Goal: Information Seeking & Learning: Learn about a topic

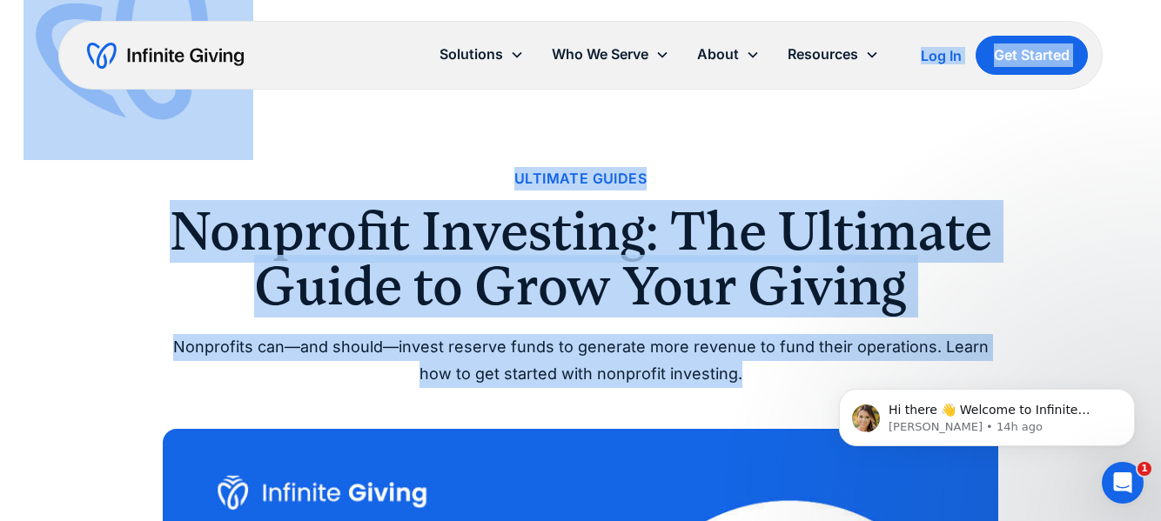
drag, startPoint x: 618, startPoint y: 100, endPoint x: 779, endPoint y: 380, distance: 323.2
click at [779, 380] on div "Nonprofits can—and should—invest reserve funds to generate more revenue to fund…" at bounding box center [580, 360] width 835 height 53
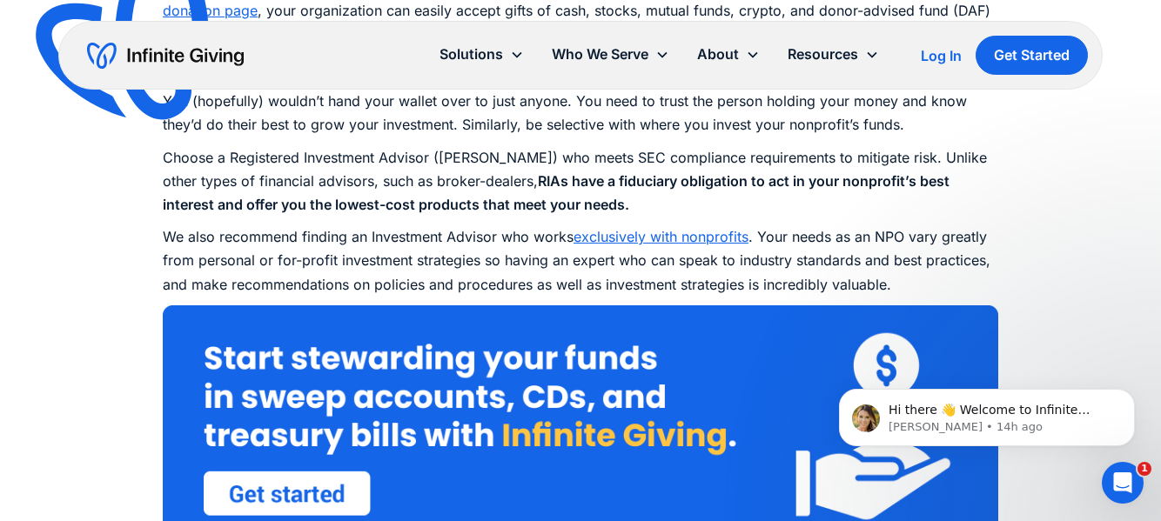
scroll to position [3172, 0]
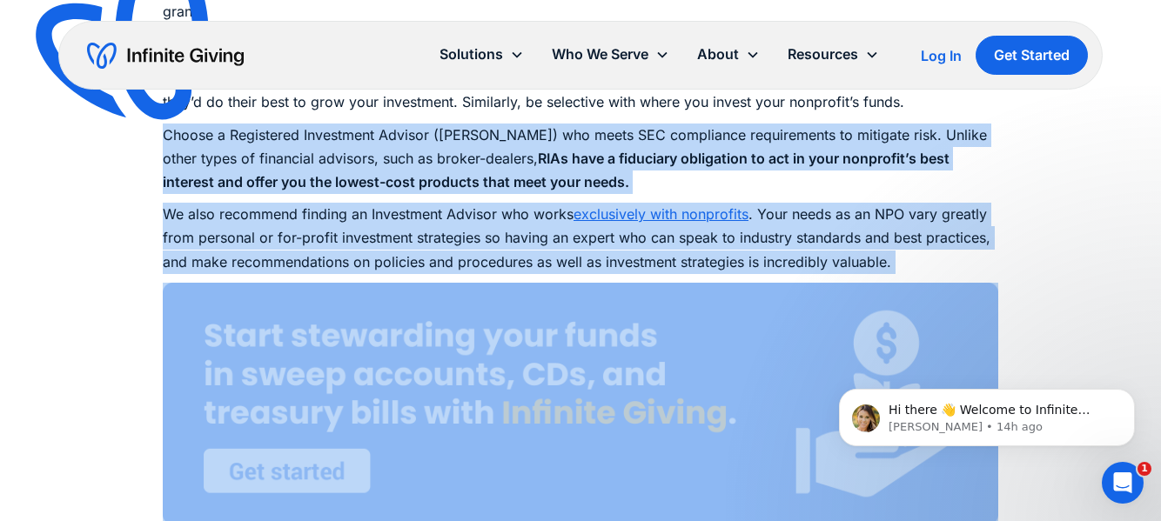
drag, startPoint x: 662, startPoint y: 110, endPoint x: 936, endPoint y: 289, distance: 327.5
click at [903, 168] on p "Choose a Registered Investment Advisor ([PERSON_NAME]) who meets SEC compliance…" at bounding box center [580, 159] width 835 height 71
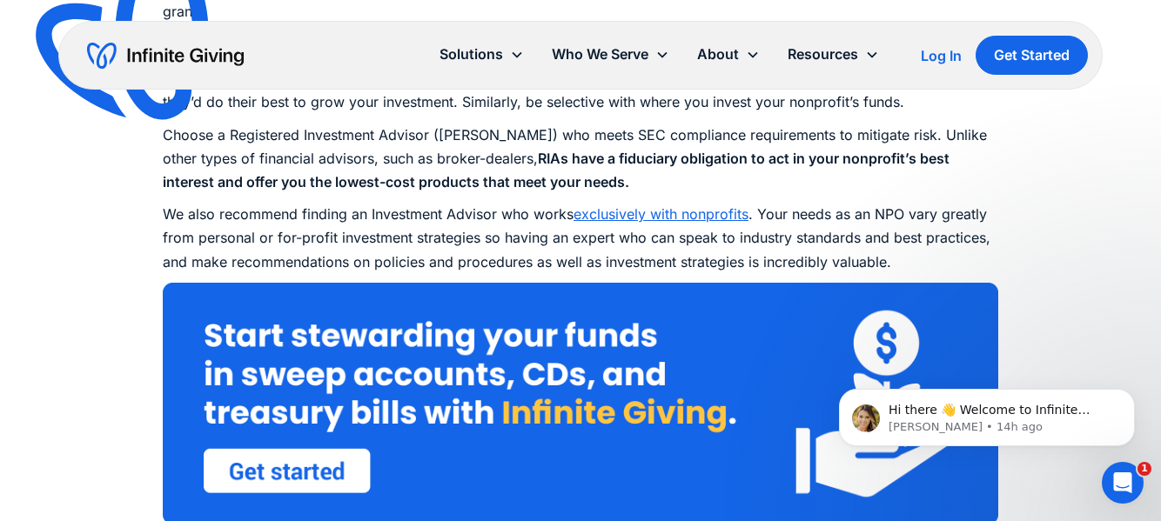
drag, startPoint x: 903, startPoint y: 168, endPoint x: 992, endPoint y: 291, distance: 151.4
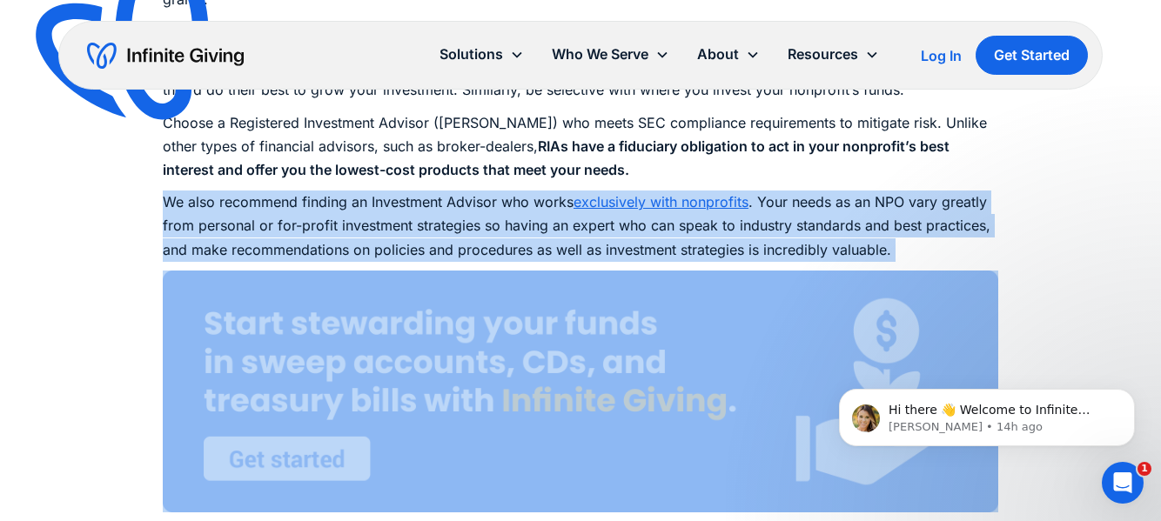
drag, startPoint x: 877, startPoint y: 173, endPoint x: 976, endPoint y: 291, distance: 153.8
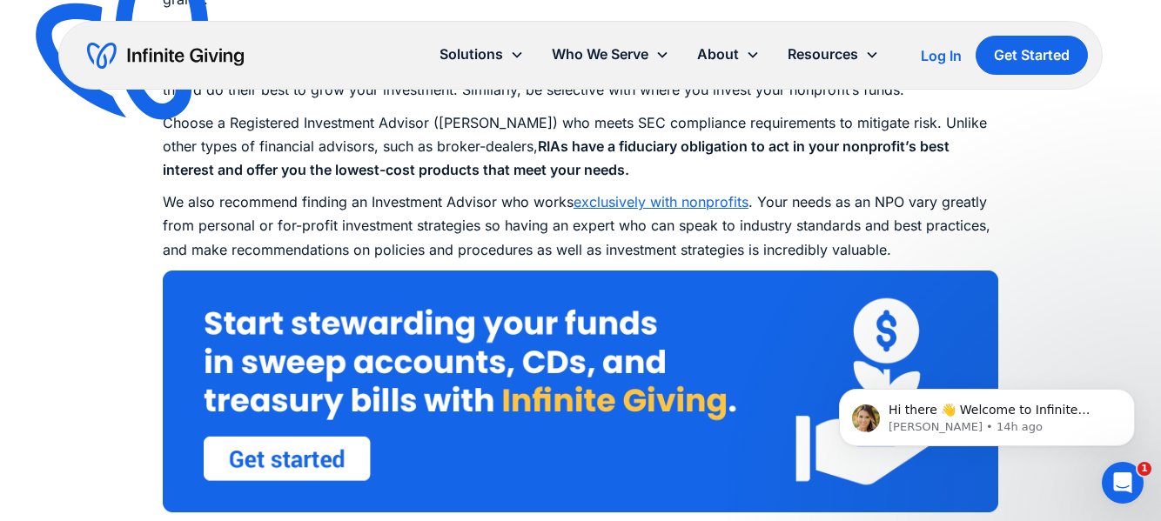
click at [884, 165] on p "Choose a Registered Investment Advisor ([PERSON_NAME]) who meets SEC compliance…" at bounding box center [580, 146] width 835 height 71
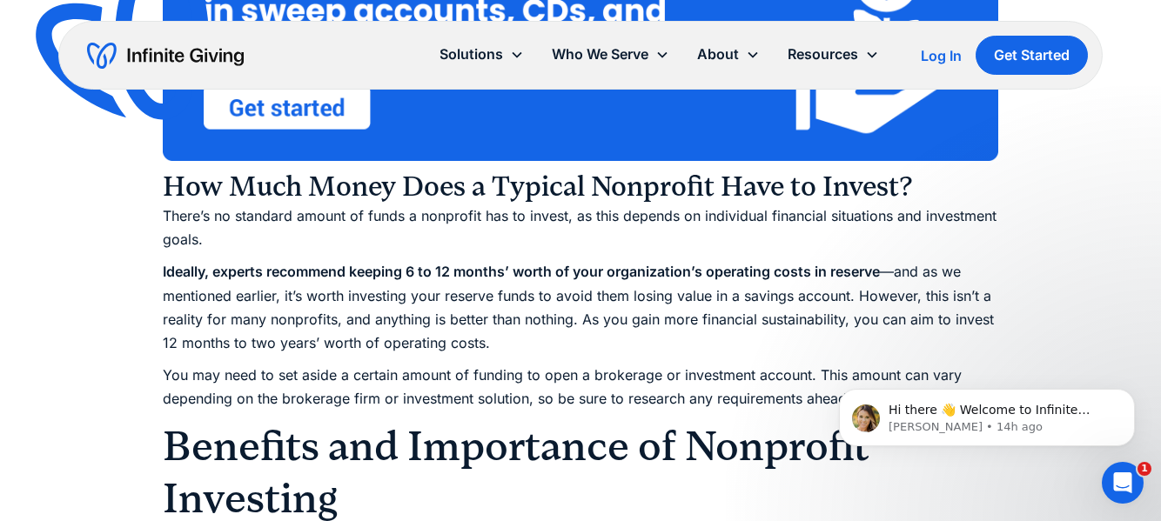
scroll to position [3542, 0]
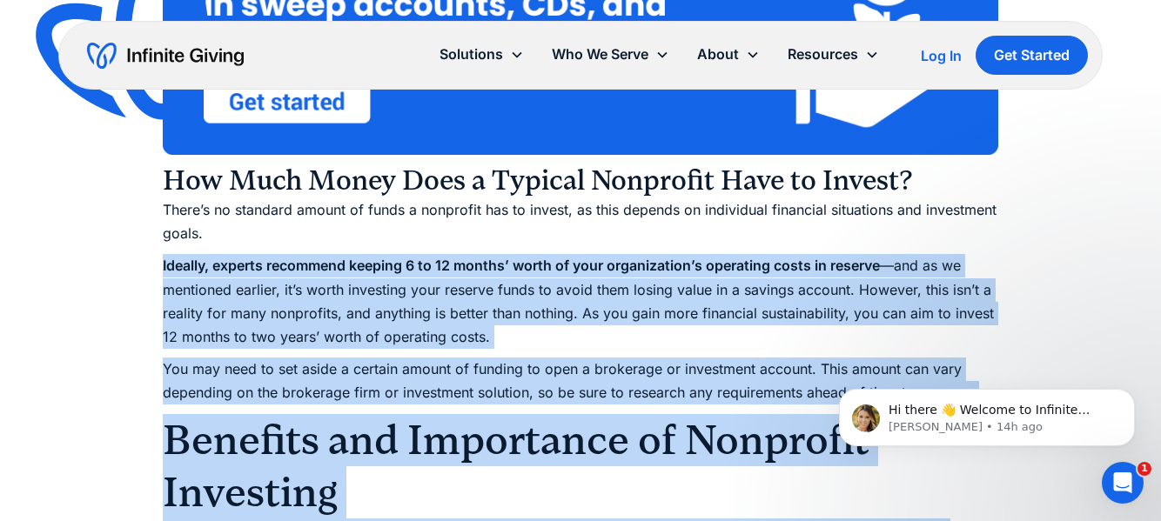
drag, startPoint x: 1678, startPoint y: 576, endPoint x: 908, endPoint y: 358, distance: 799.7
click at [875, 303] on p "Ideally, experts recommend keeping 6 to 12 months’ worth of your organization’s…" at bounding box center [580, 301] width 835 height 95
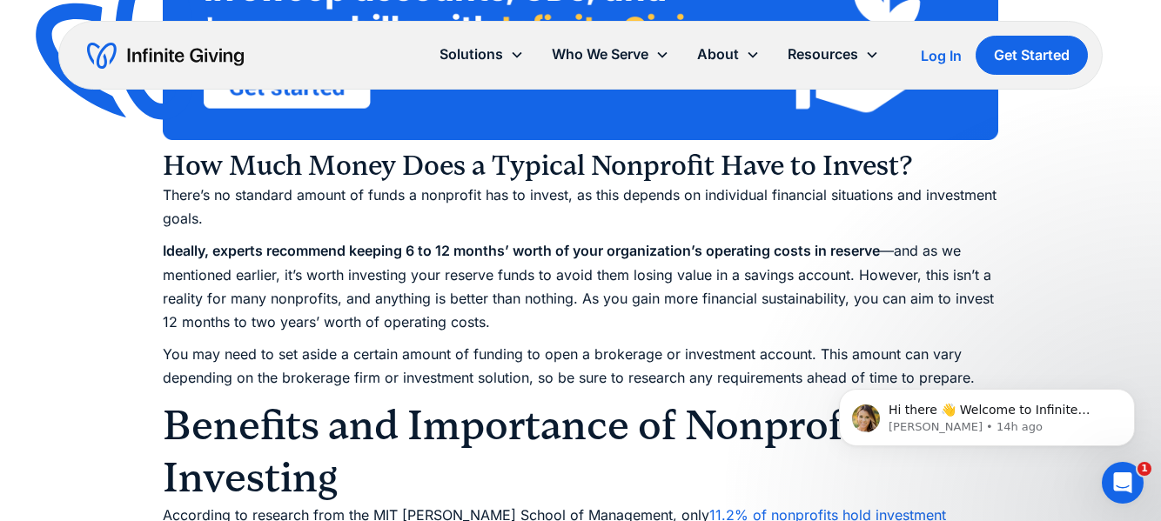
scroll to position [3563, 0]
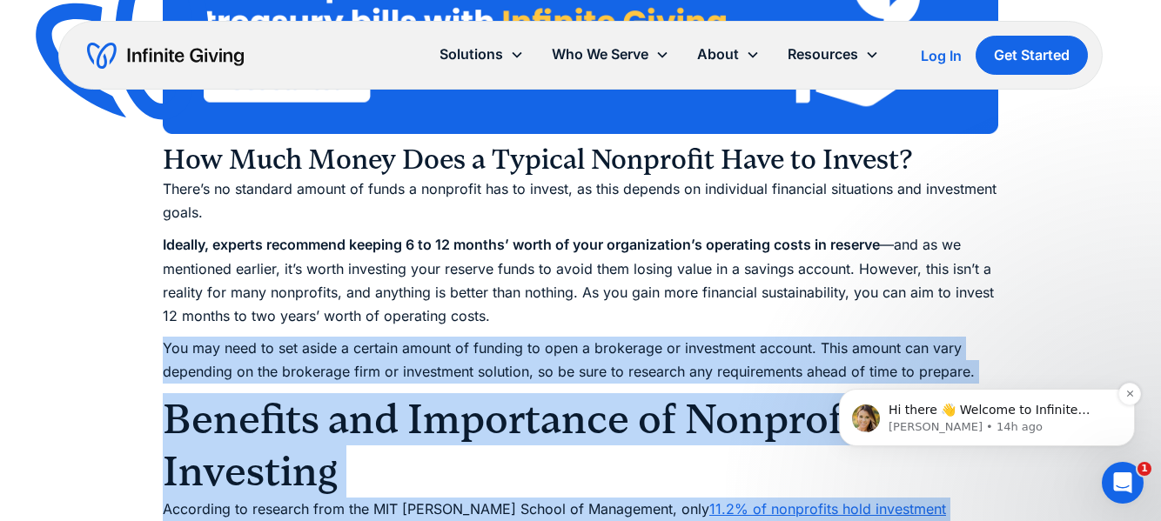
drag, startPoint x: 1689, startPoint y: 581, endPoint x: 934, endPoint y: 410, distance: 774.5
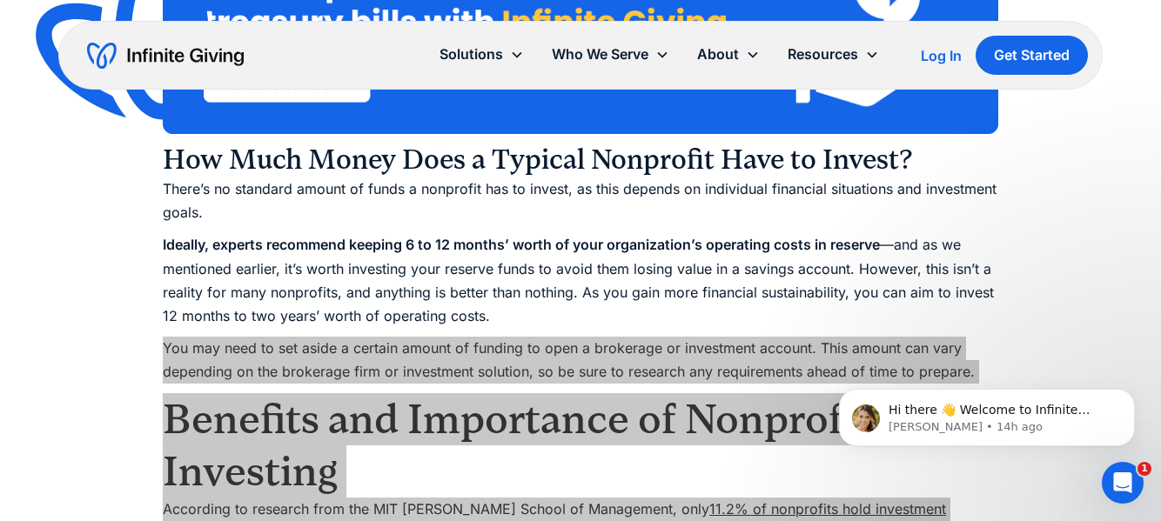
click at [835, 294] on div "Hi there 👋 Welcome to Infinite Giving. If you have any questions, just reply to…" at bounding box center [987, 338] width 320 height 218
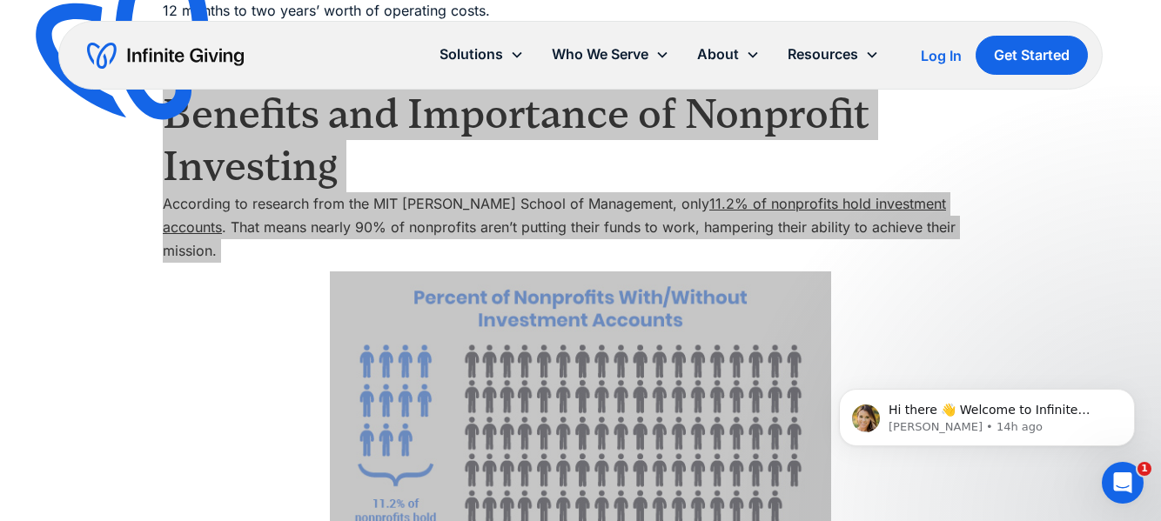
scroll to position [3866, 0]
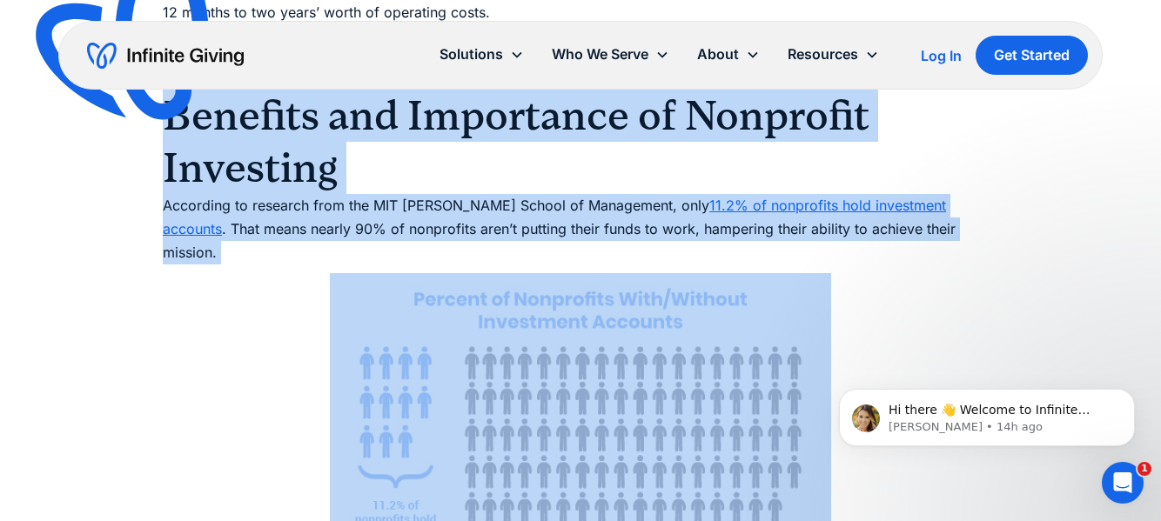
click at [619, 136] on h2 "Benefits and Importance of Nonprofit Investing" at bounding box center [580, 142] width 835 height 104
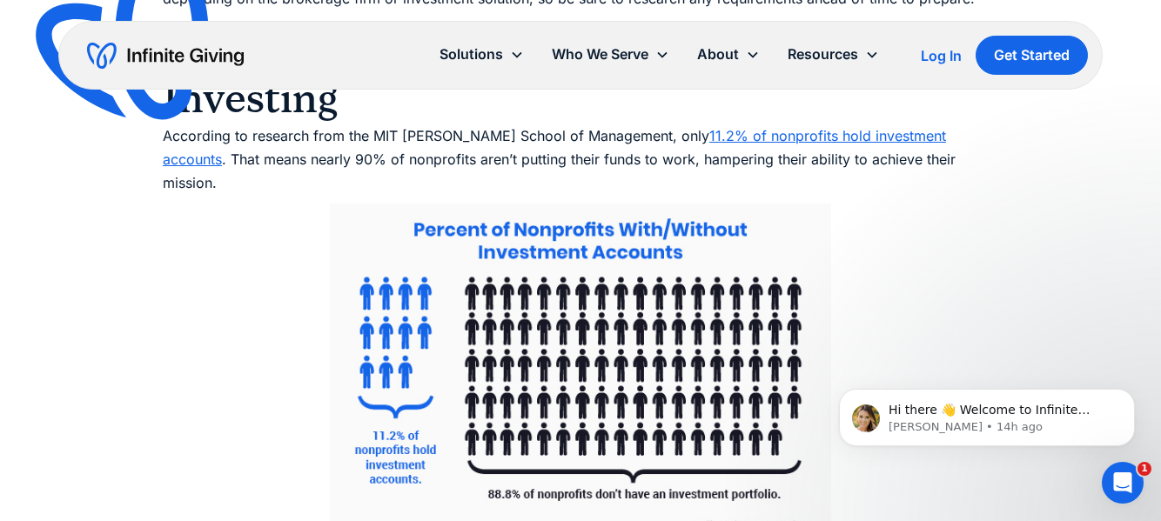
scroll to position [3932, 0]
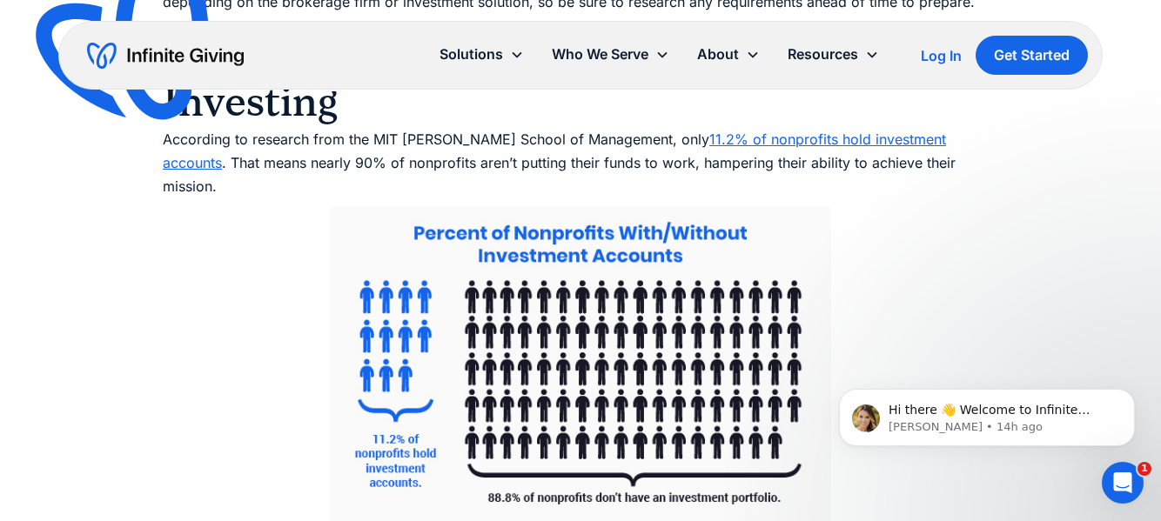
drag, startPoint x: 496, startPoint y: 112, endPoint x: 528, endPoint y: 172, distance: 68.1
click at [528, 207] on img at bounding box center [580, 374] width 501 height 334
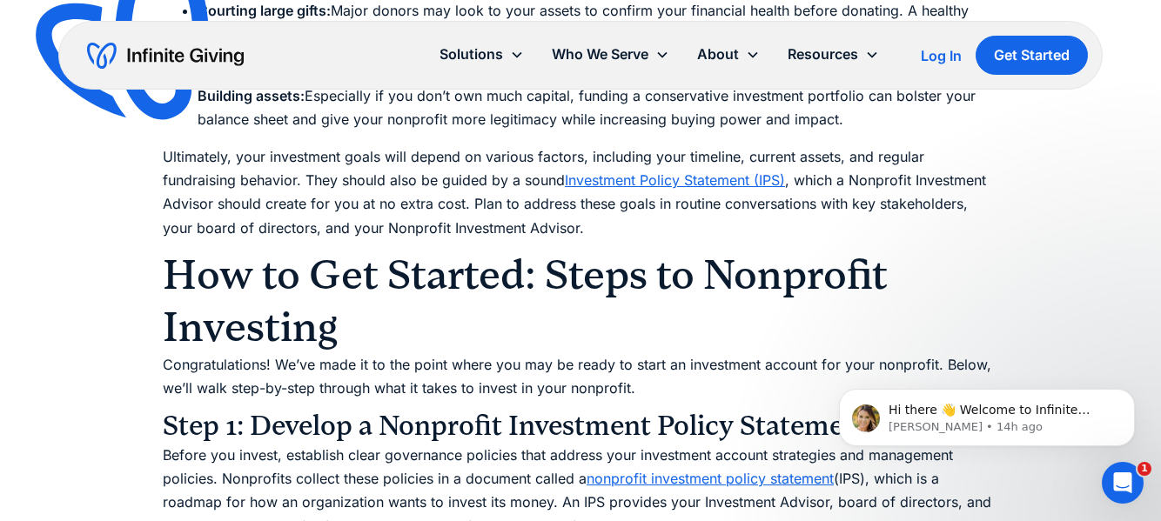
scroll to position [4753, 0]
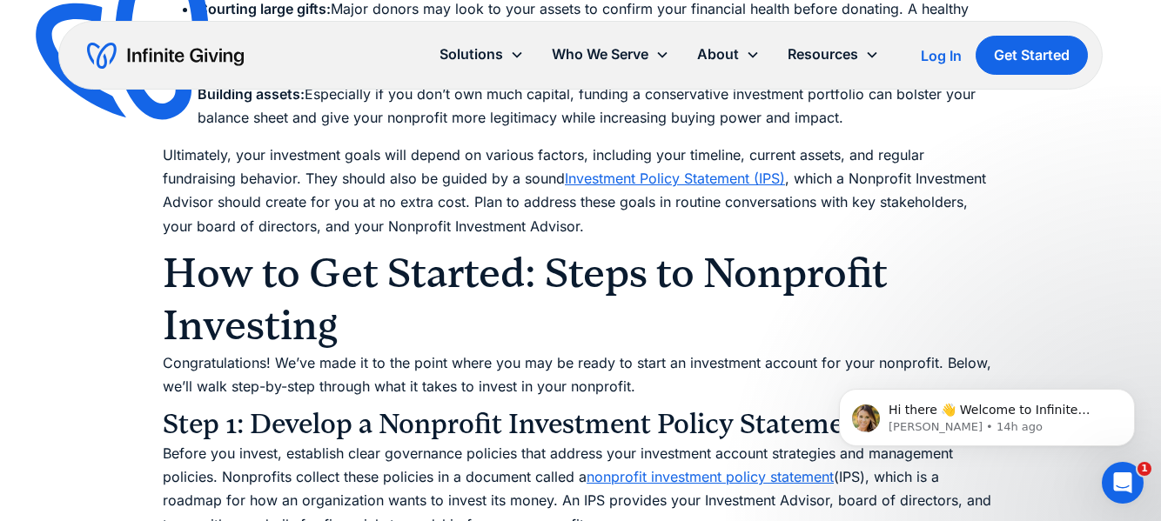
click at [601, 188] on p "Ultimately, your investment goals will depend on various factors, including you…" at bounding box center [580, 191] width 835 height 95
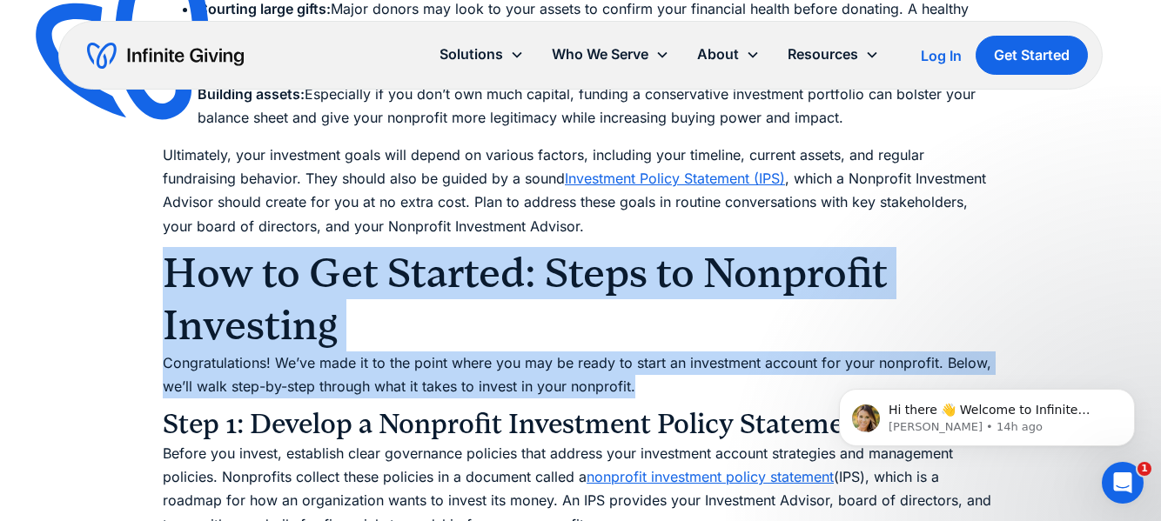
drag, startPoint x: 601, startPoint y: 188, endPoint x: 695, endPoint y: 359, distance: 195.5
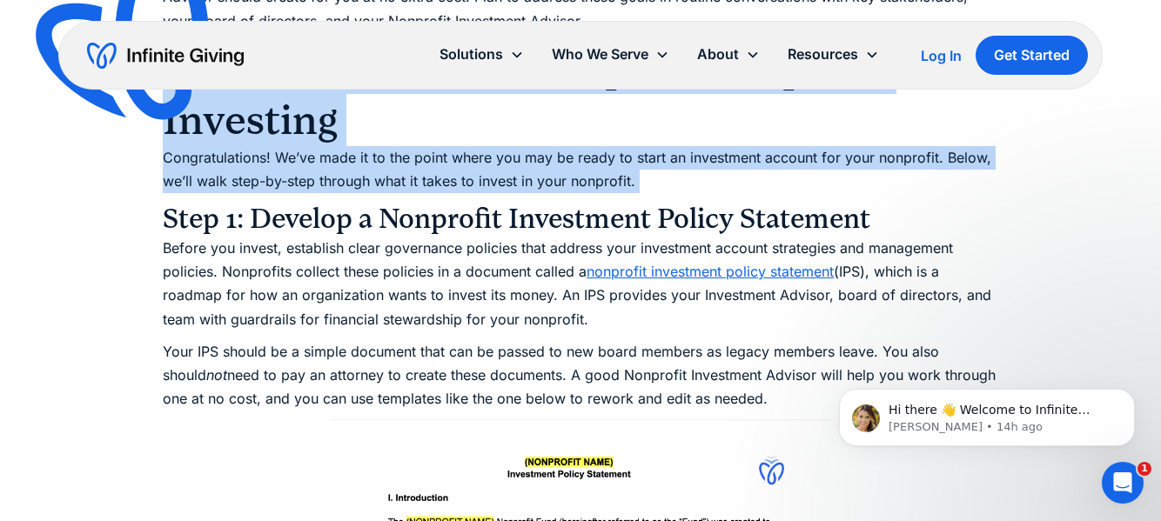
scroll to position [4966, 0]
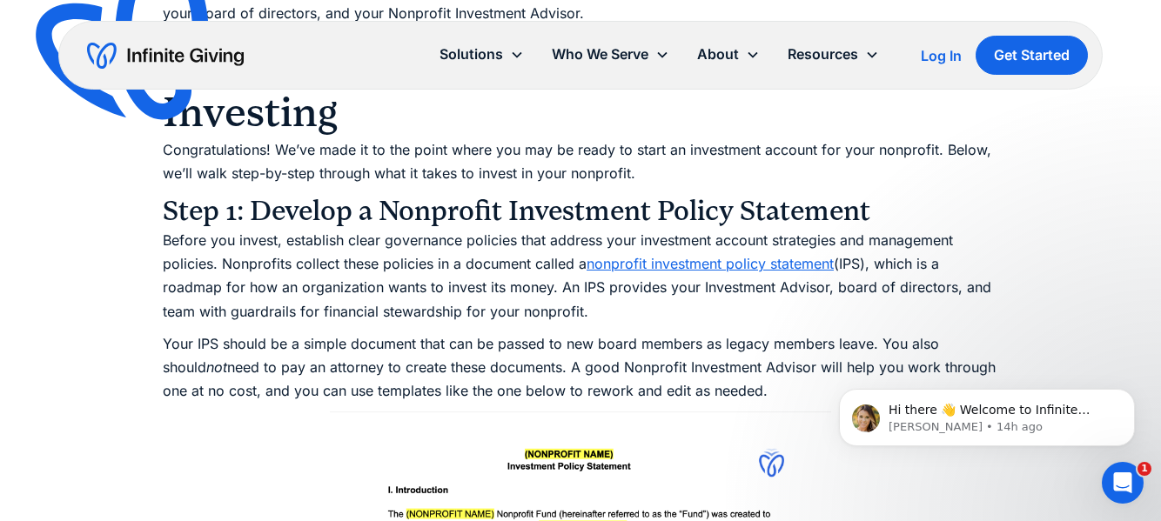
click at [659, 332] on p "Your IPS should be a simple document that can be passed to new board members as…" at bounding box center [580, 367] width 835 height 71
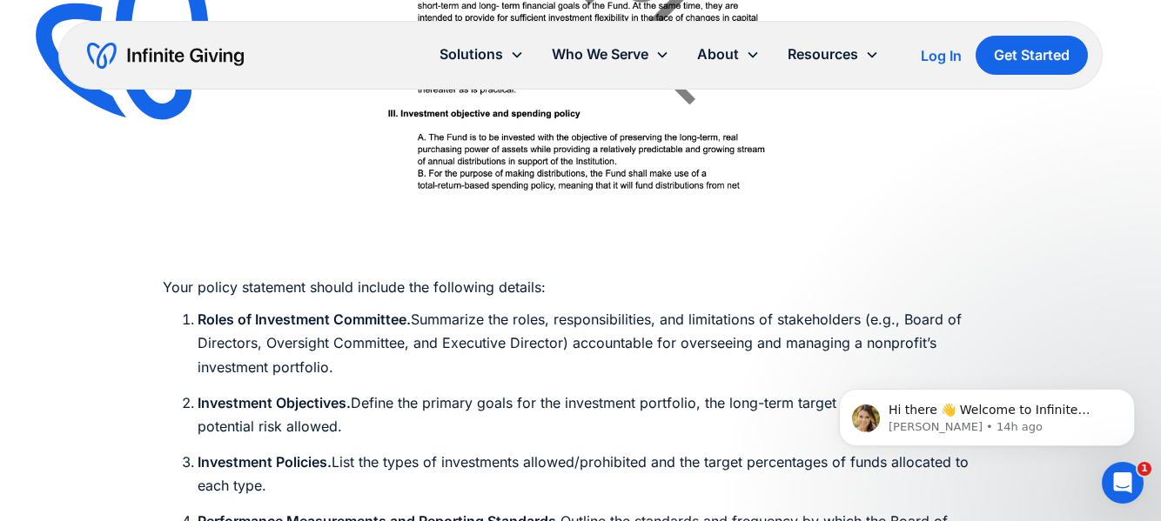
scroll to position [5787, 0]
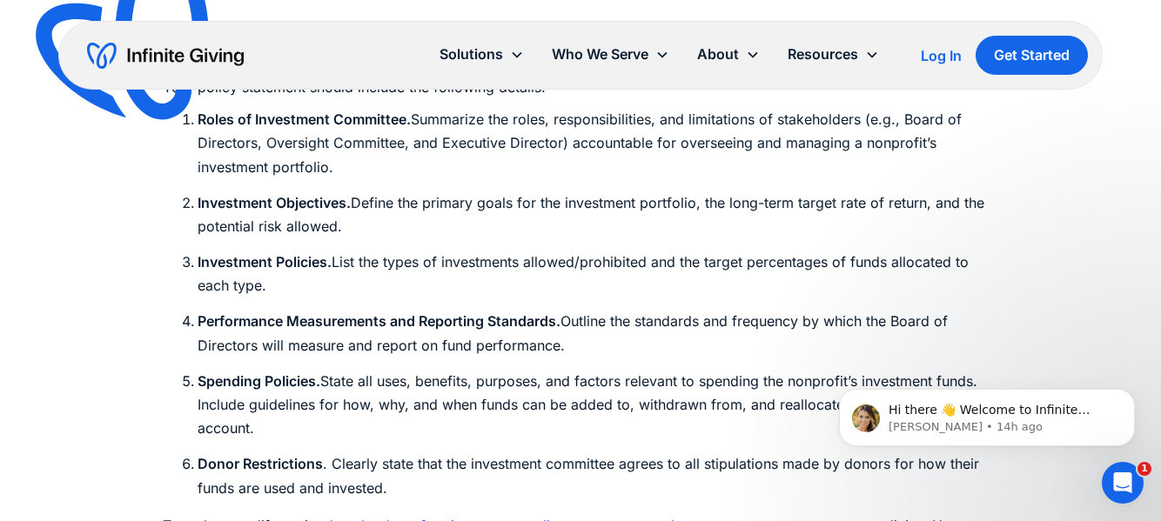
scroll to position [6023, 0]
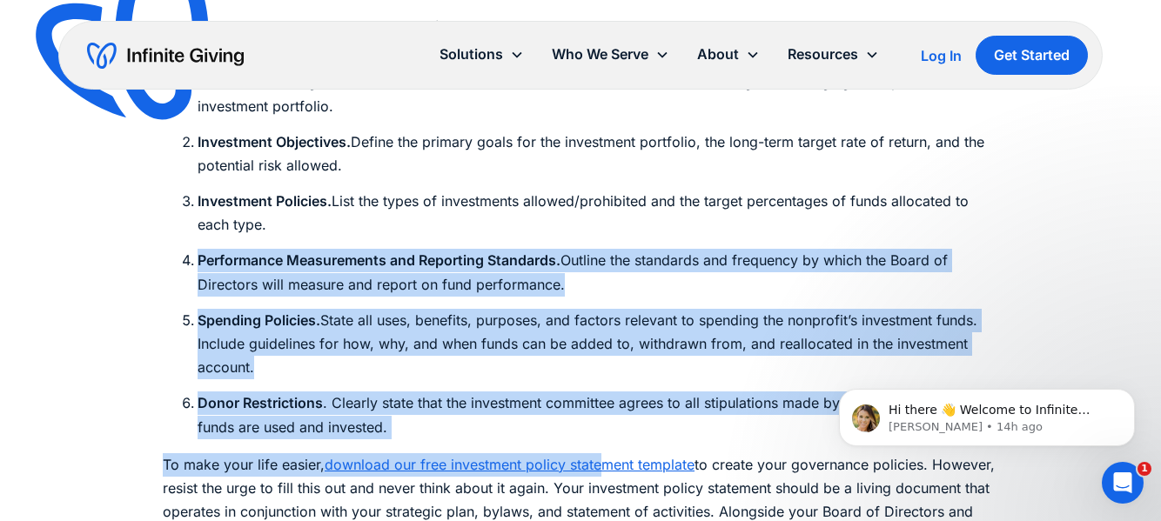
drag, startPoint x: 503, startPoint y: 179, endPoint x: 604, endPoint y: 414, distance: 255.7
click at [560, 392] on li "Donor Restrictions . Clearly state that the investment committee agrees to all …" at bounding box center [598, 415] width 801 height 47
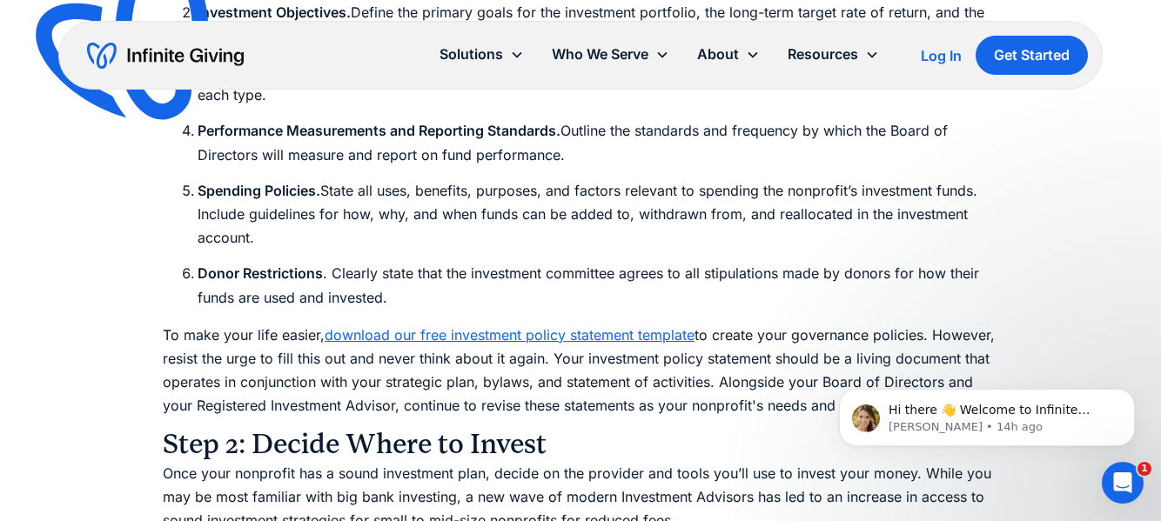
scroll to position [6171, 0]
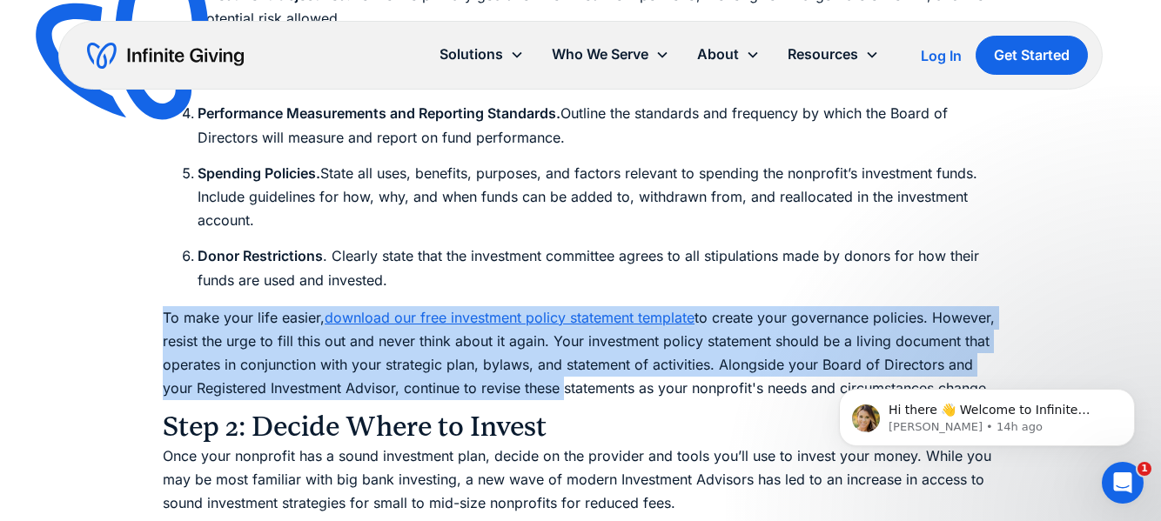
drag, startPoint x: 560, startPoint y: 350, endPoint x: 513, endPoint y: 233, distance: 125.7
click at [513, 245] on li "Donor Restrictions . Clearly state that the investment committee agrees to all …" at bounding box center [598, 268] width 801 height 47
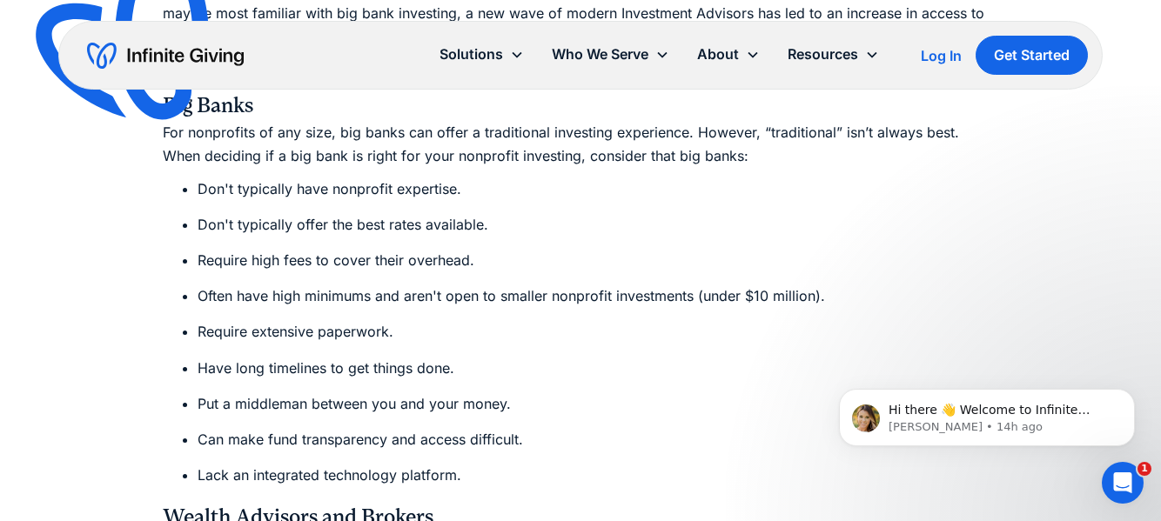
scroll to position [6639, 0]
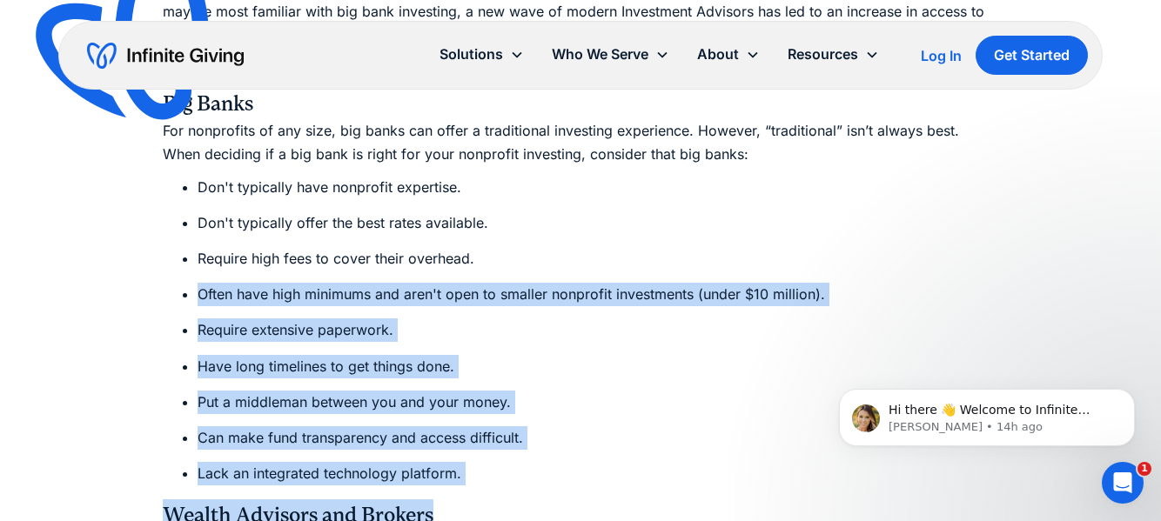
drag, startPoint x: 513, startPoint y: 233, endPoint x: 628, endPoint y: 455, distance: 249.9
click at [628, 499] on h4 "Wealth Advisors and Brokers" at bounding box center [580, 514] width 835 height 31
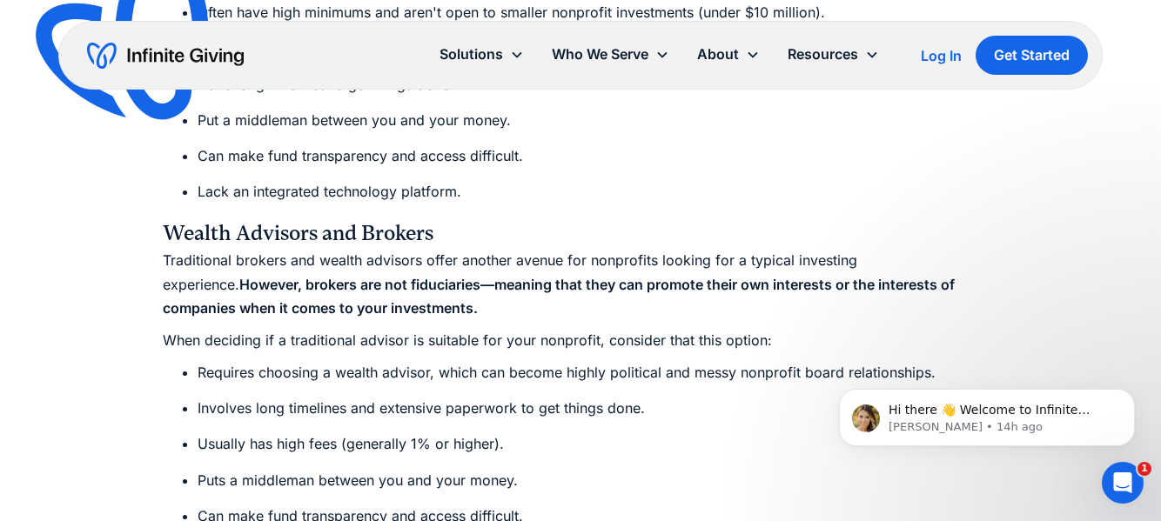
scroll to position [6955, 0]
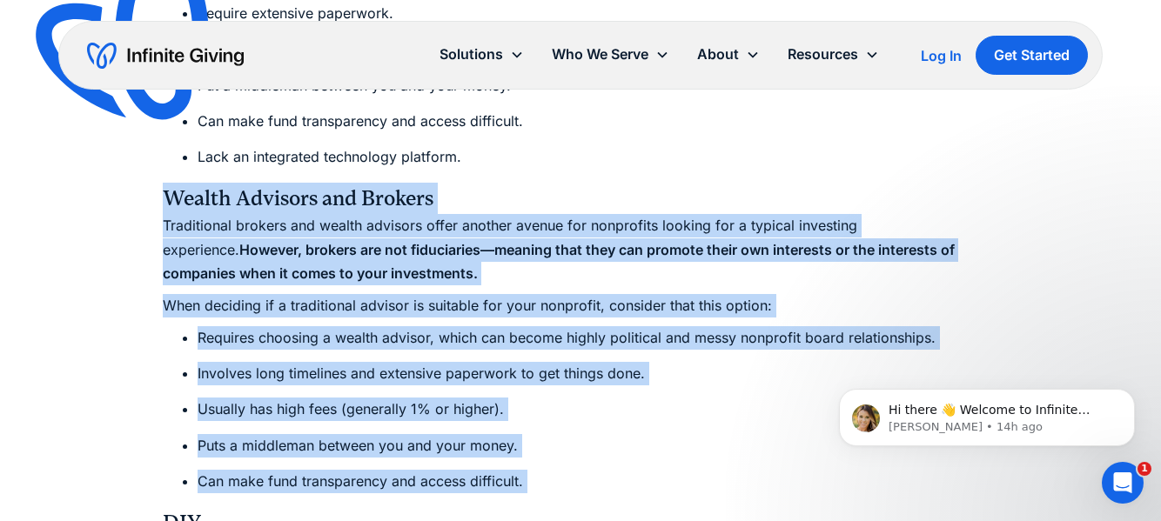
drag, startPoint x: 628, startPoint y: 455, endPoint x: 499, endPoint y: 121, distance: 358.4
click at [499, 145] on li "Lack an integrated technology platform." at bounding box center [598, 156] width 801 height 23
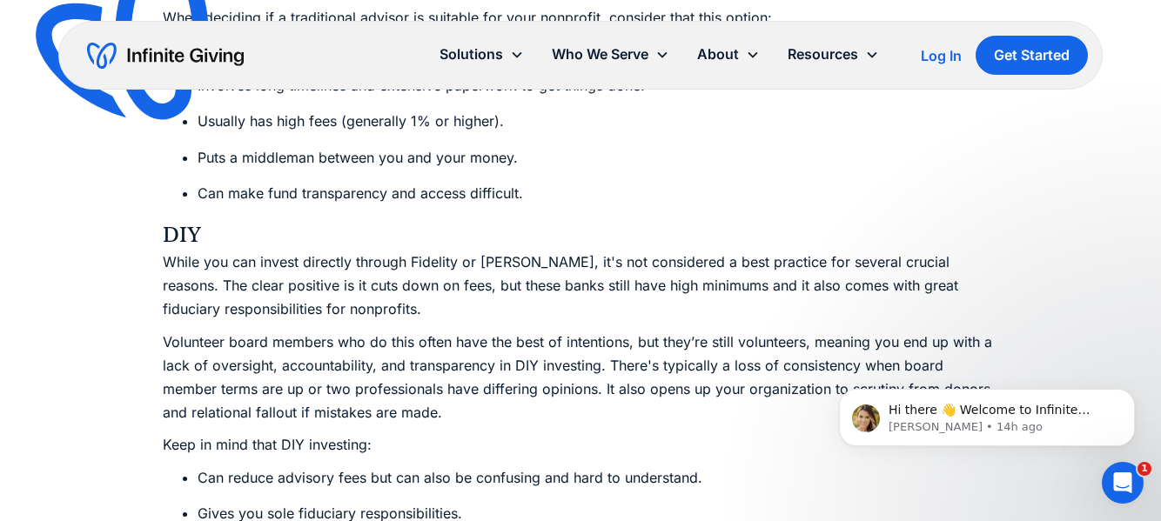
scroll to position [7262, 0]
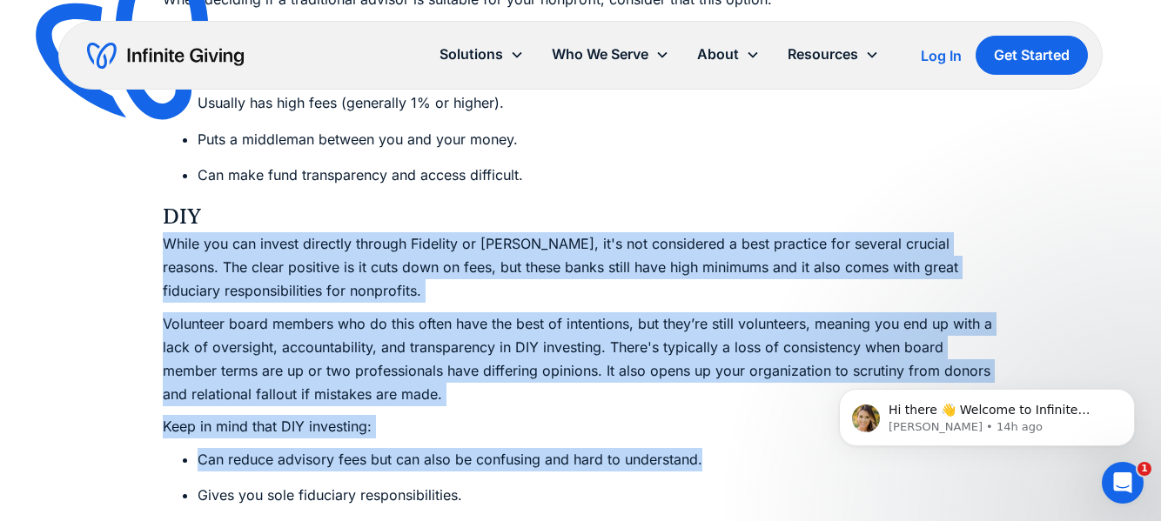
drag, startPoint x: 505, startPoint y: 159, endPoint x: 667, endPoint y: 425, distance: 310.9
click at [667, 425] on div "You’ve done the hard work to solicit donations, earn grants, and run successful…" at bounding box center [580, 269] width 835 height 12979
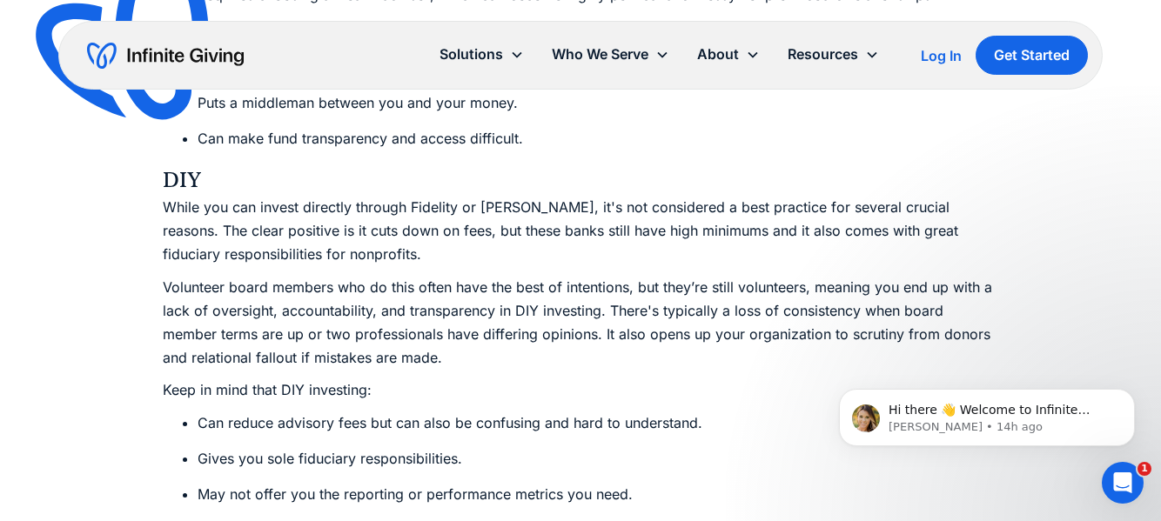
click at [667, 425] on ul "Can reduce advisory fees but can also be confusing and hard to understand. Give…" at bounding box center [580, 531] width 835 height 238
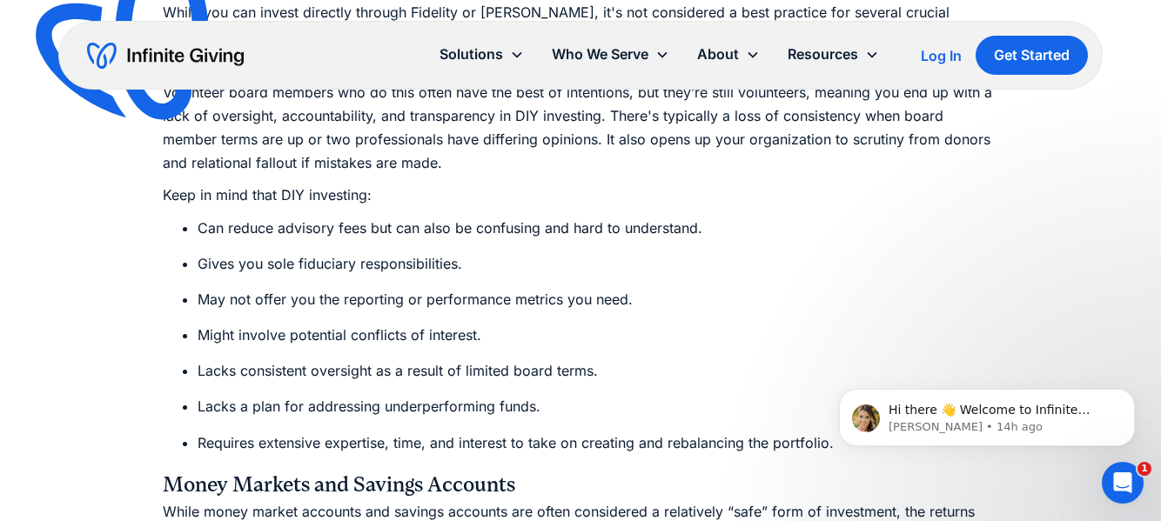
scroll to position [7494, 0]
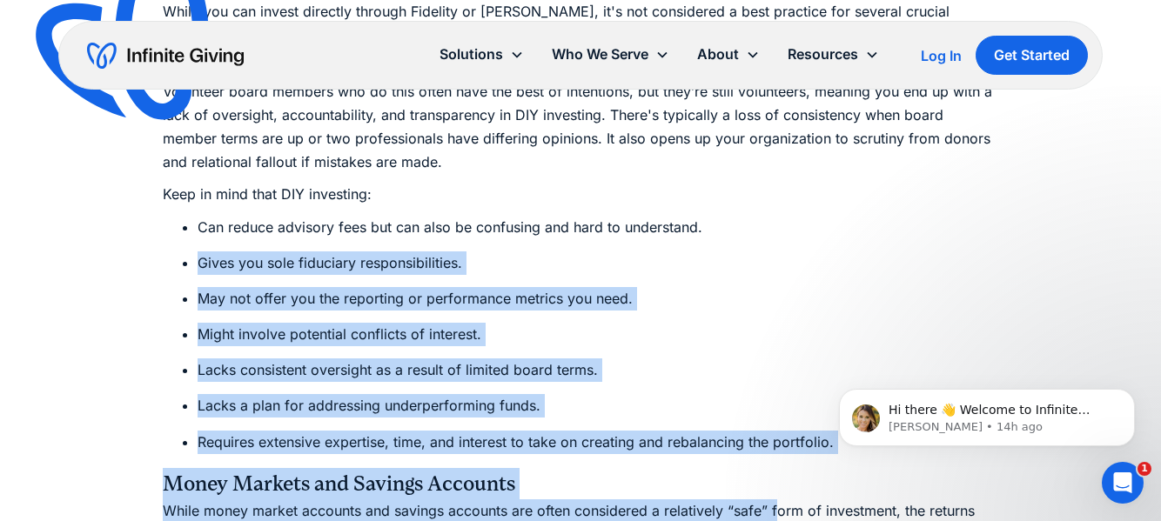
drag, startPoint x: 663, startPoint y: 193, endPoint x: 776, endPoint y: 458, distance: 287.7
click at [776, 458] on div "You’ve done the hard work to solicit donations, earn grants, and run successful…" at bounding box center [580, 37] width 835 height 12979
click at [737, 468] on h4 "Money Markets and Savings Accounts" at bounding box center [580, 483] width 835 height 31
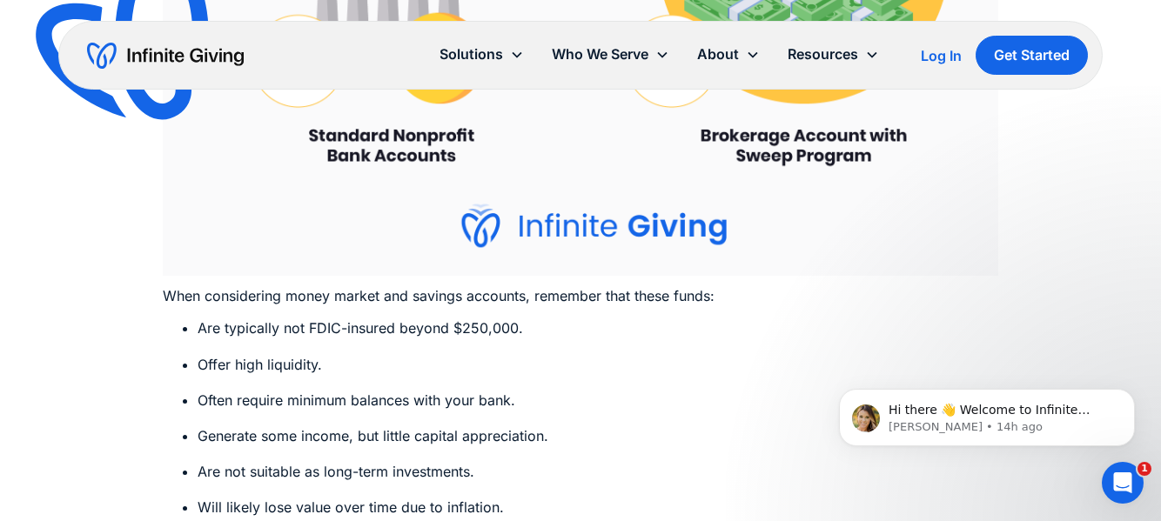
scroll to position [8515, 0]
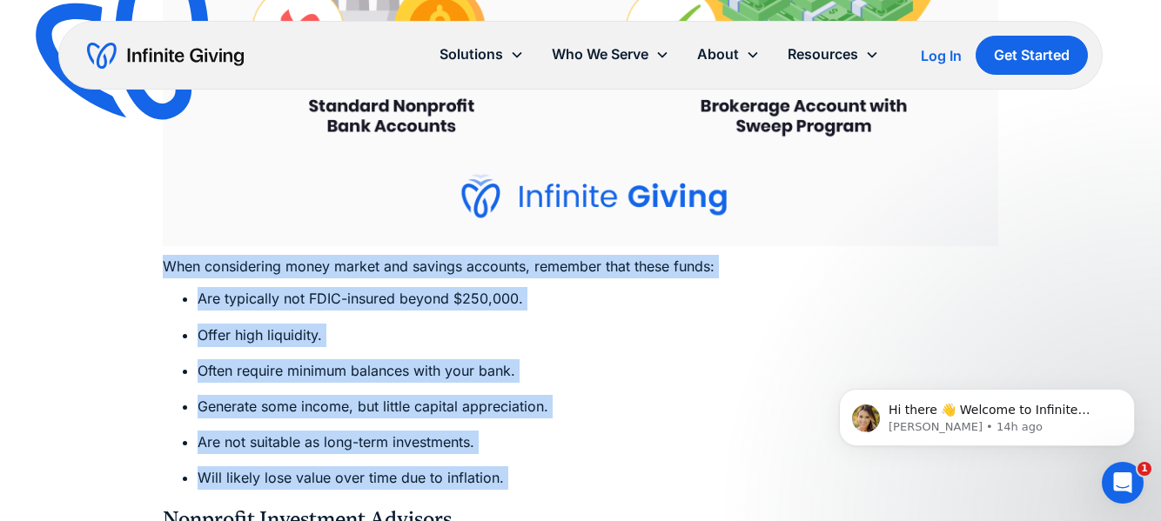
drag, startPoint x: 447, startPoint y: 204, endPoint x: 623, endPoint y: 453, distance: 304.7
drag, startPoint x: 623, startPoint y: 453, endPoint x: 63, endPoint y: 227, distance: 604.0
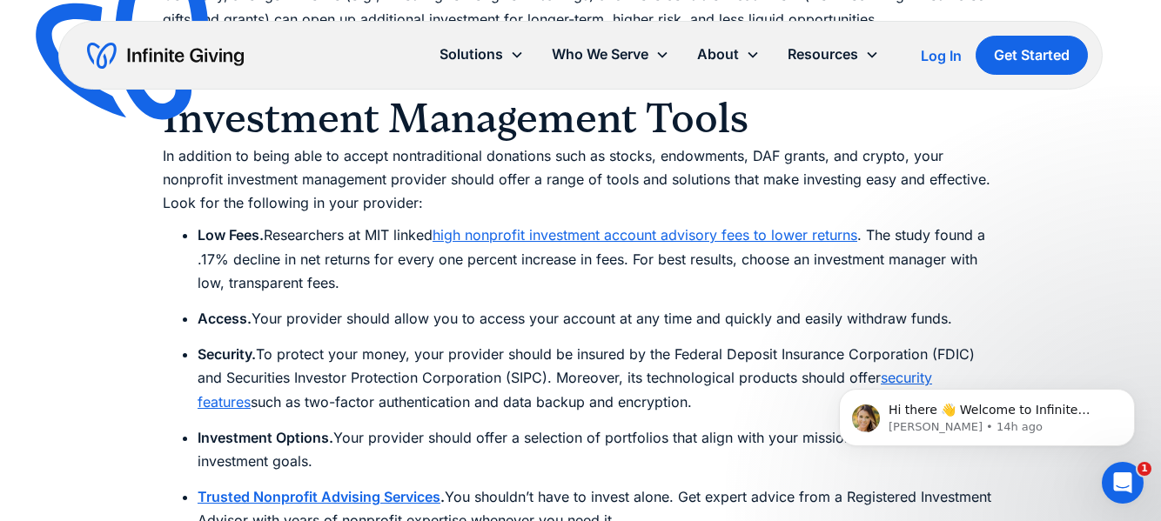
scroll to position [12482, 0]
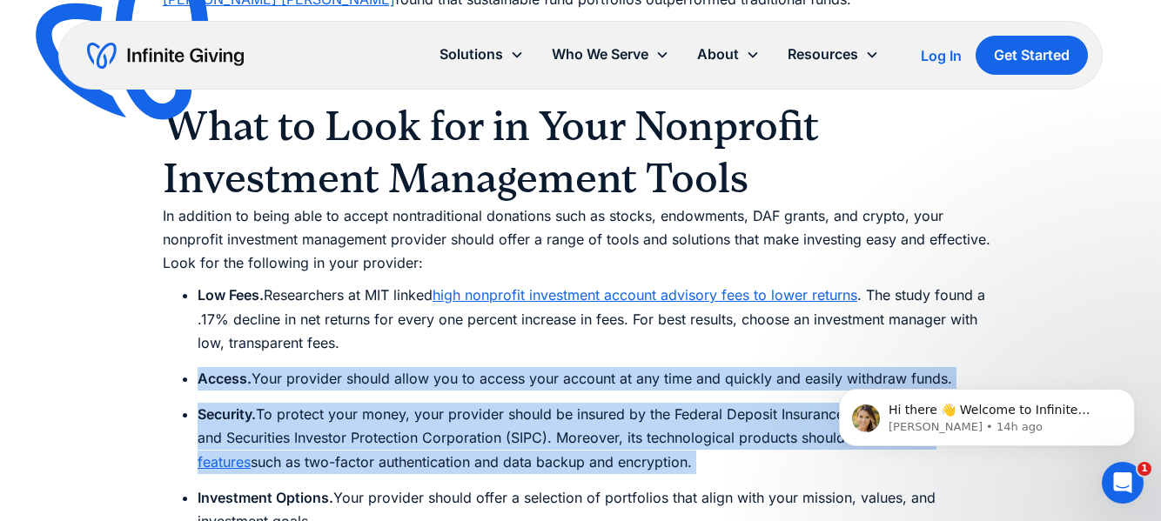
drag, startPoint x: 480, startPoint y: 307, endPoint x: 571, endPoint y: 427, distance: 150.4
click at [571, 427] on ul "Low Fees. Researchers at MIT linked high nonprofit investment account advisory …" at bounding box center [580, 480] width 835 height 392
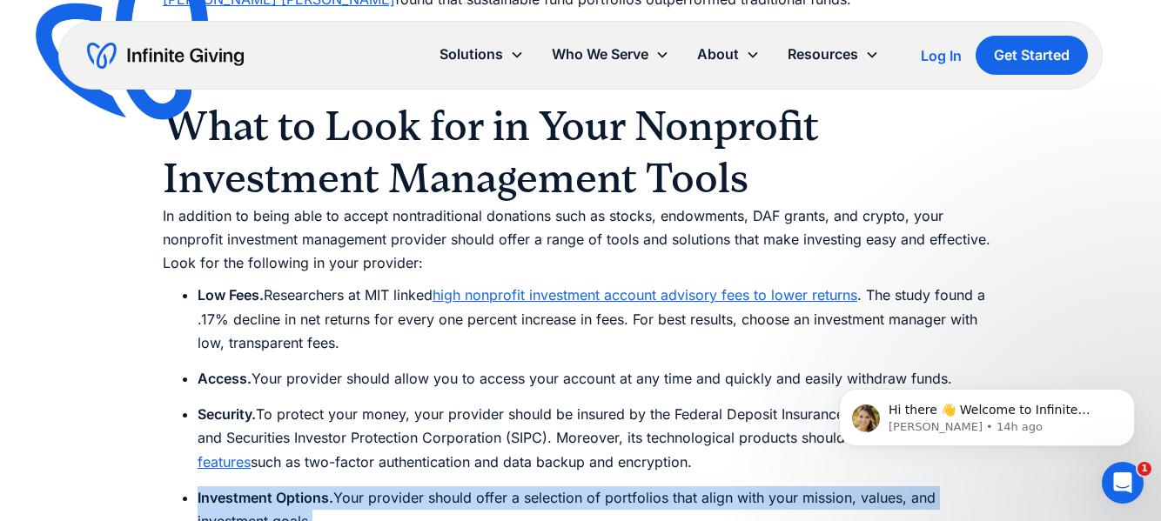
drag, startPoint x: 571, startPoint y: 427, endPoint x: 608, endPoint y: 474, distance: 60.1
click at [608, 474] on ul "Low Fees. Researchers at MIT linked high nonprofit investment account advisory …" at bounding box center [580, 480] width 835 height 392
click at [608, 486] on li "Investment Options. Your provider should offer a selection of portfolios that a…" at bounding box center [598, 509] width 801 height 47
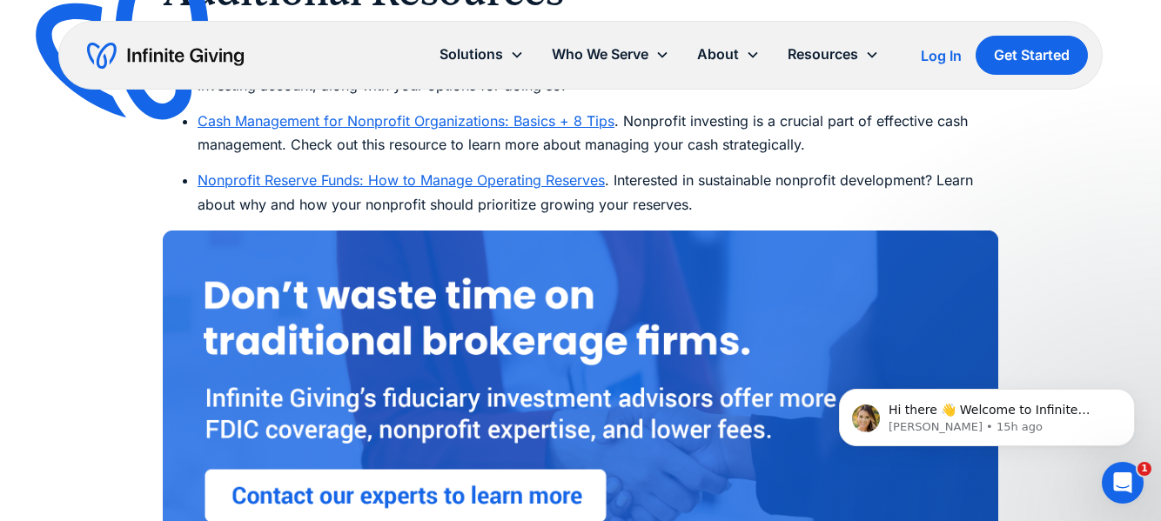
scroll to position [13274, 0]
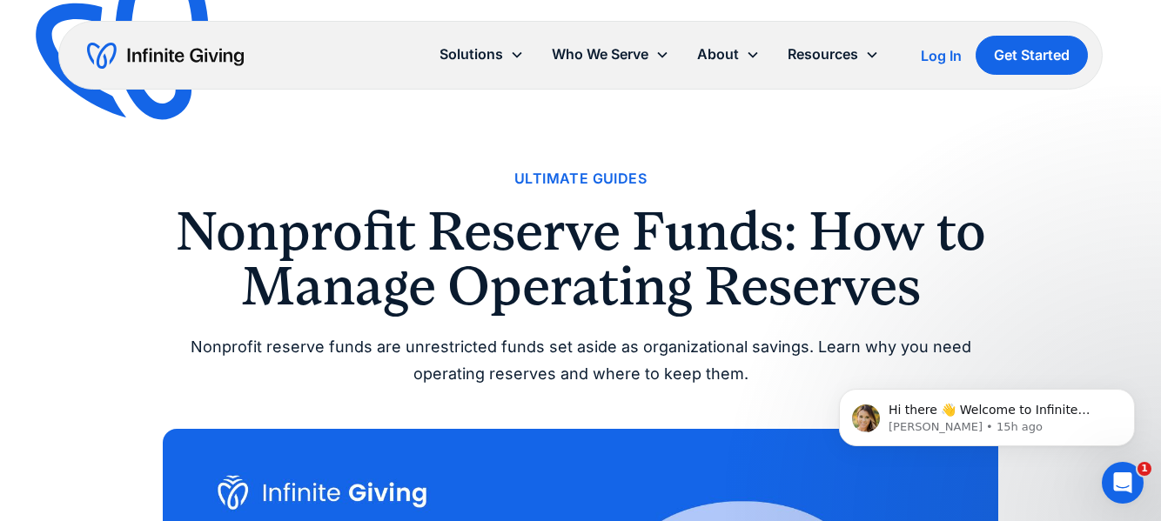
click at [487, 223] on h1 "Nonprofit Reserve Funds: How to Manage Operating Reserves" at bounding box center [580, 258] width 835 height 109
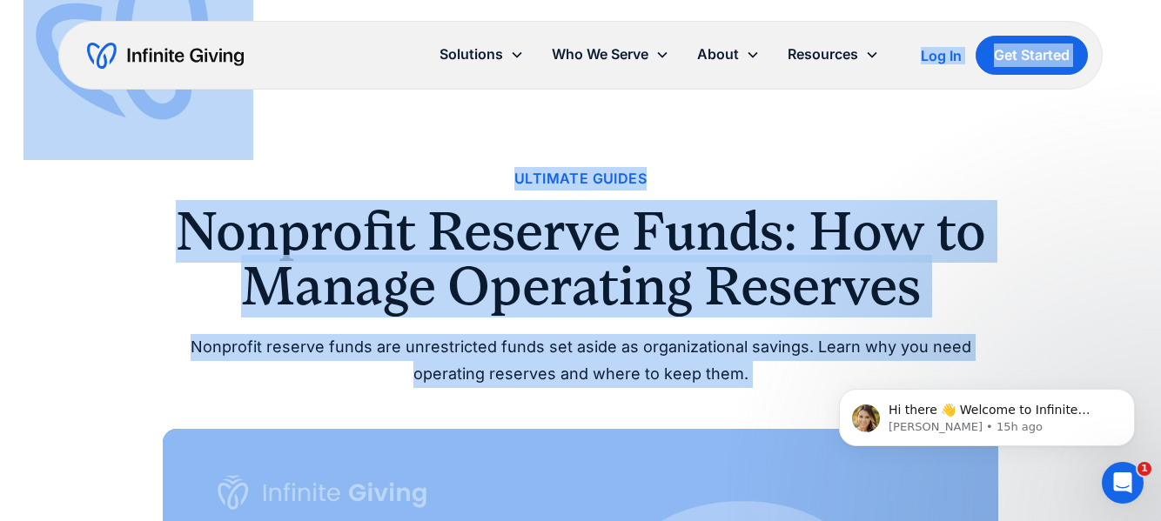
drag, startPoint x: 645, startPoint y: 398, endPoint x: 546, endPoint y: 76, distance: 336.7
click at [560, 245] on h1 "Nonprofit Reserve Funds: How to Manage Operating Reserves" at bounding box center [580, 258] width 835 height 109
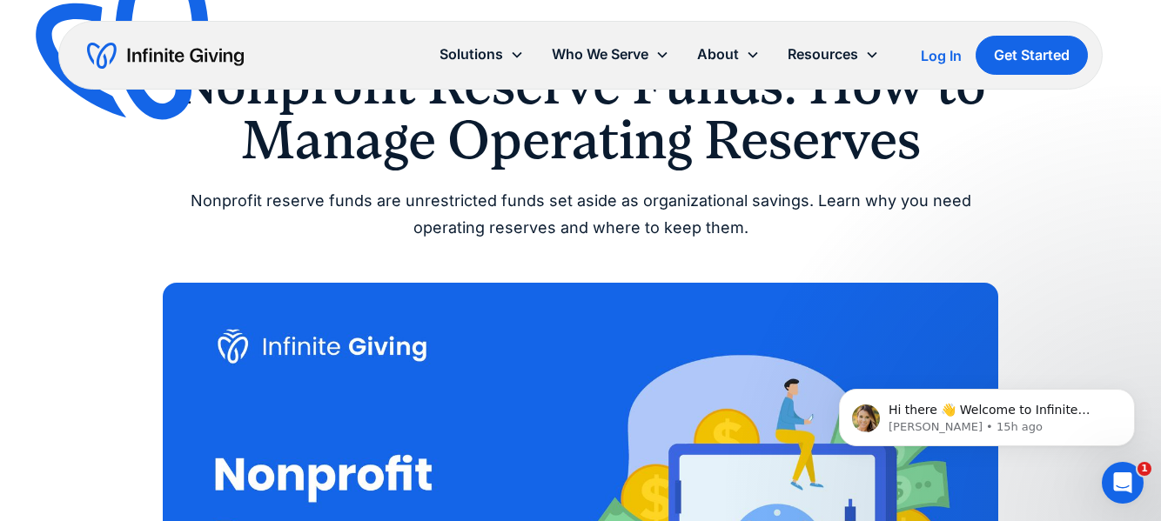
scroll to position [176, 0]
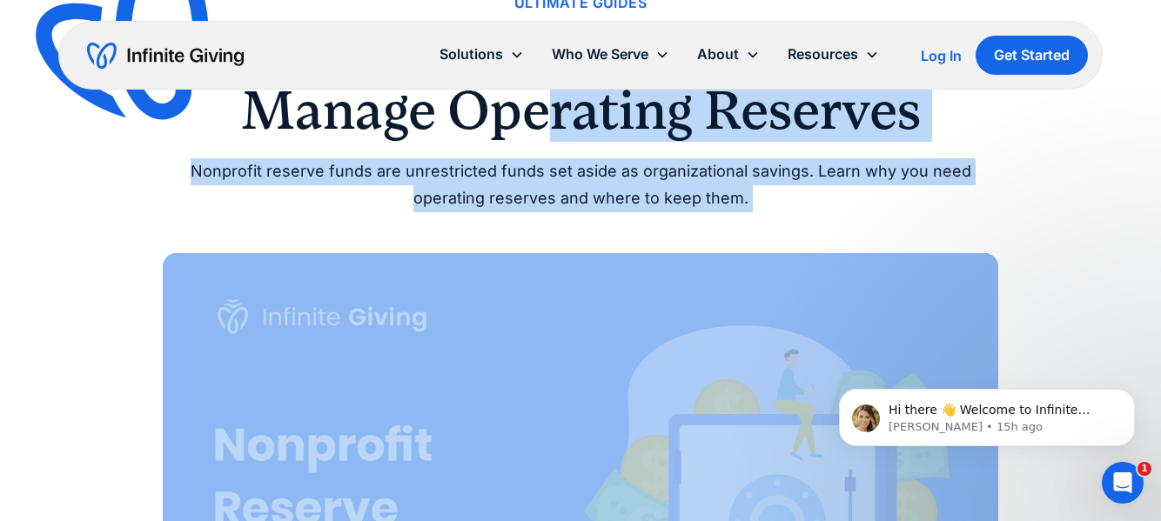
drag, startPoint x: 540, startPoint y: 133, endPoint x: 666, endPoint y: 359, distance: 257.9
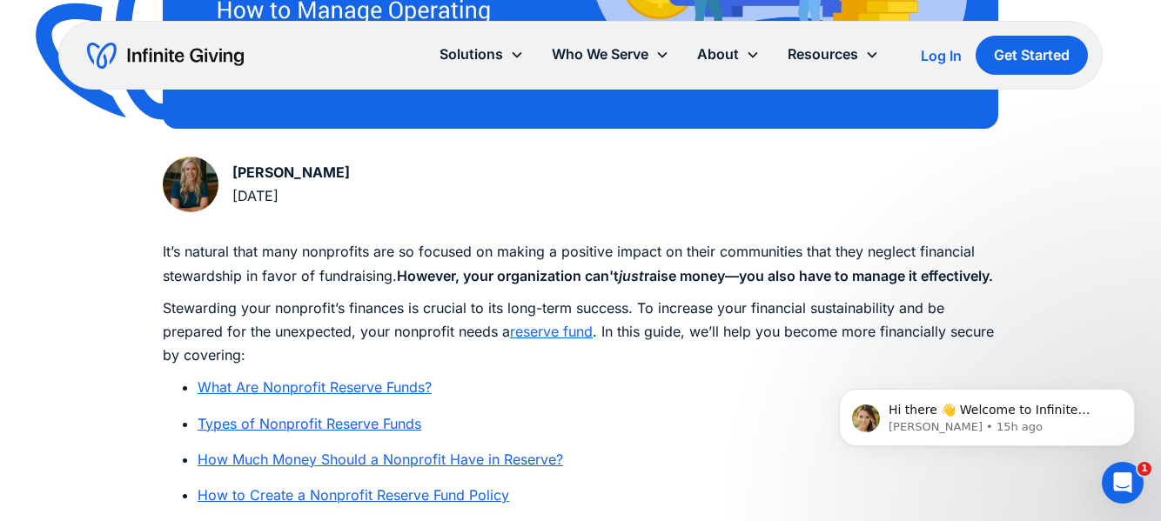
scroll to position [802, 0]
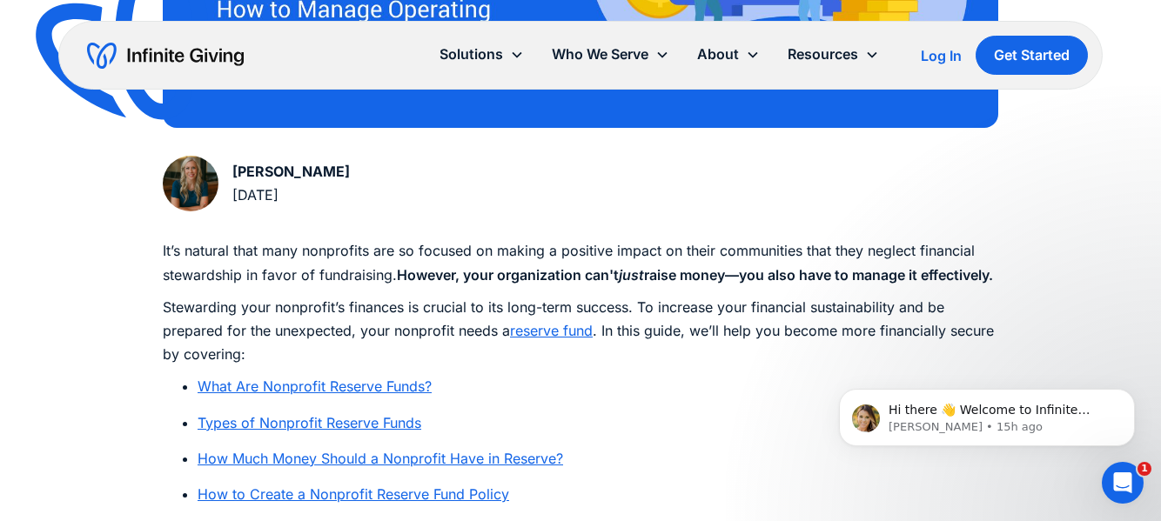
drag, startPoint x: 493, startPoint y: 158, endPoint x: 637, endPoint y: 424, distance: 302.9
click at [576, 286] on p "It’s natural that many nonprofits are so focused on making a positive impact on…" at bounding box center [580, 262] width 835 height 47
drag, startPoint x: 576, startPoint y: 304, endPoint x: 529, endPoint y: 212, distance: 102.7
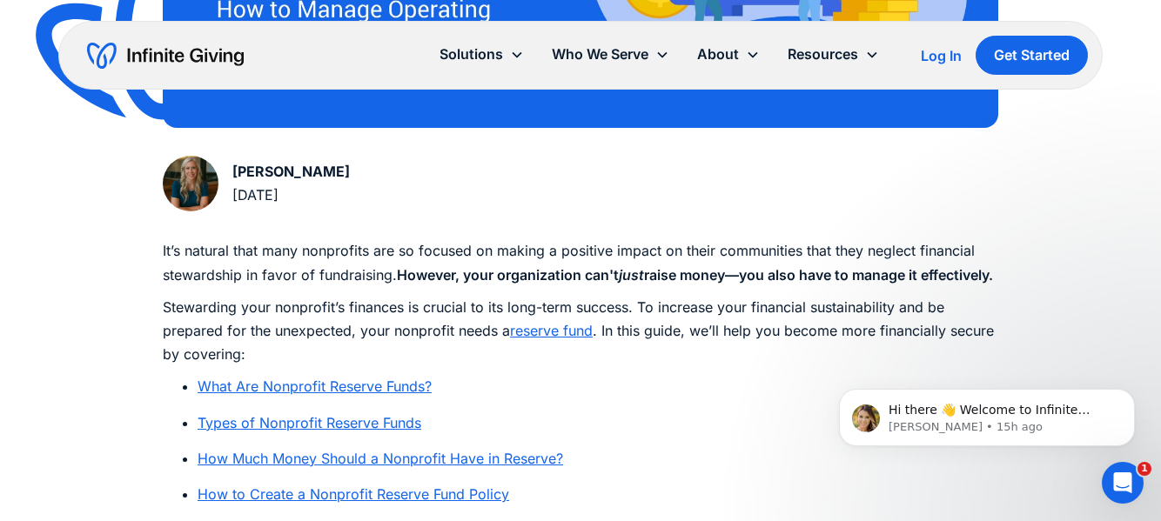
click at [529, 211] on div "Karen Houghton January 29, 2024" at bounding box center [580, 187] width 835 height 63
drag, startPoint x: 454, startPoint y: 209, endPoint x: 552, endPoint y: 410, distance: 223.4
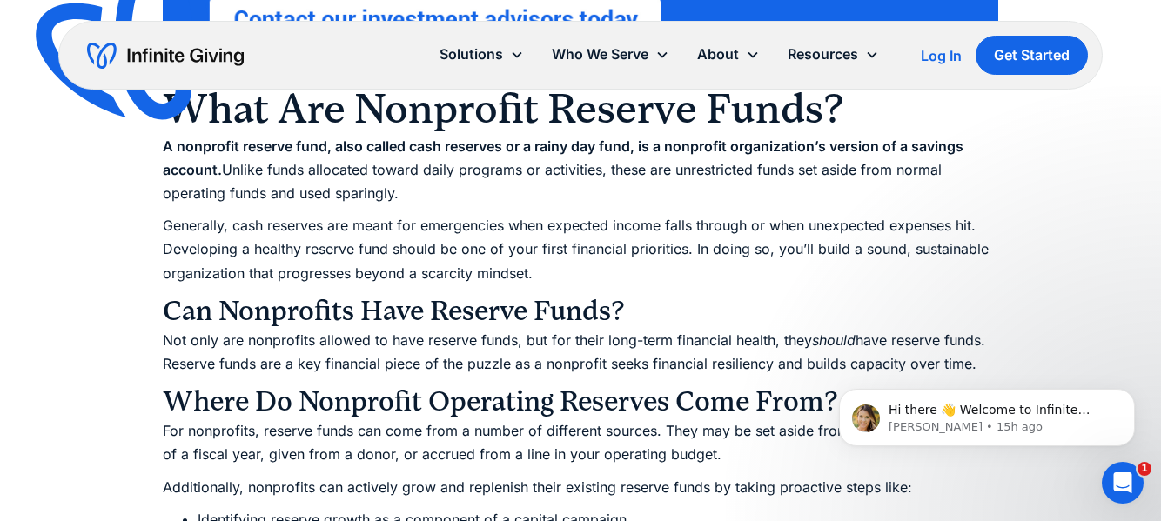
scroll to position [1550, 0]
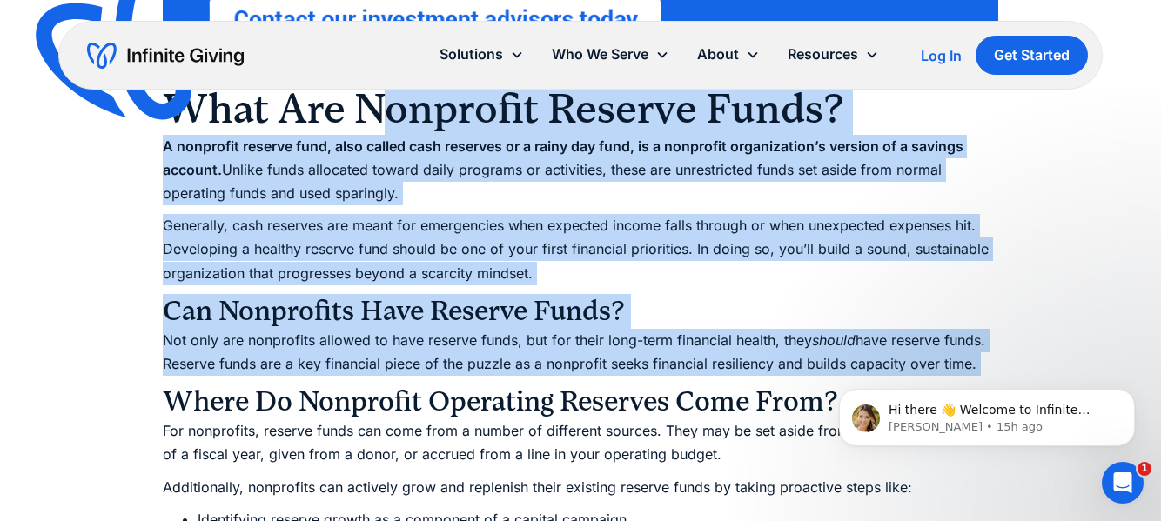
drag, startPoint x: 479, startPoint y: 402, endPoint x: 387, endPoint y: 152, distance: 265.9
click at [426, 268] on p "Generally, cash reserves are meant for emergencies when expected income falls t…" at bounding box center [580, 249] width 835 height 71
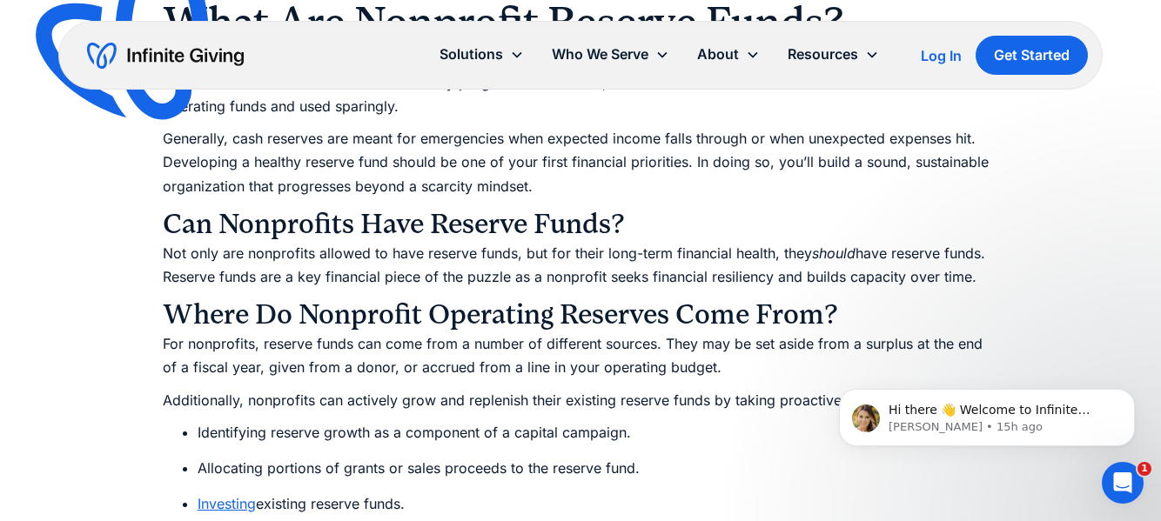
scroll to position [1473, 0]
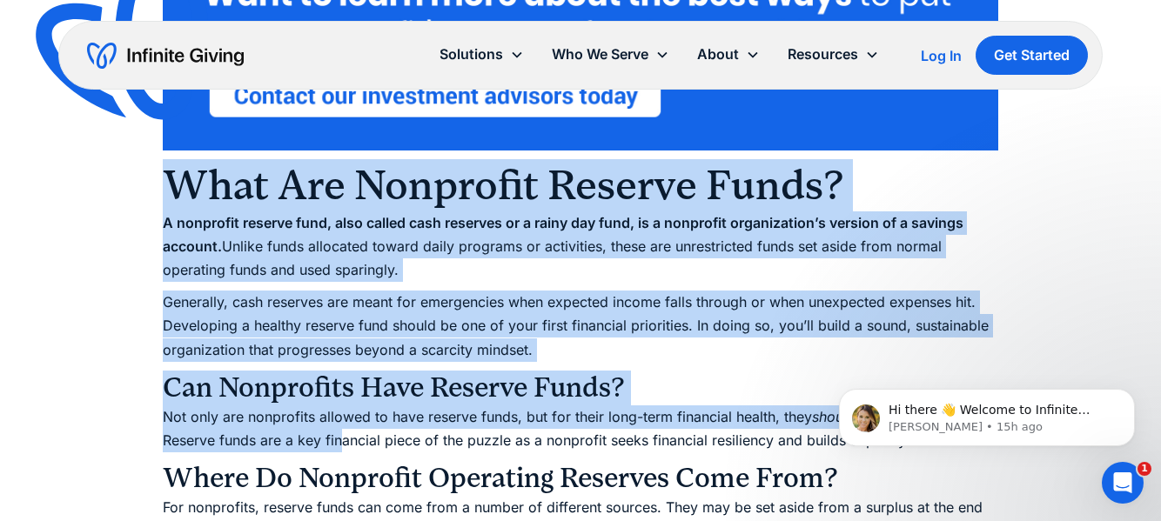
drag, startPoint x: 344, startPoint y: 461, endPoint x: 156, endPoint y: 194, distance: 326.6
click at [420, 311] on p "Generally, cash reserves are meant for emergencies when expected income falls t…" at bounding box center [580, 326] width 835 height 71
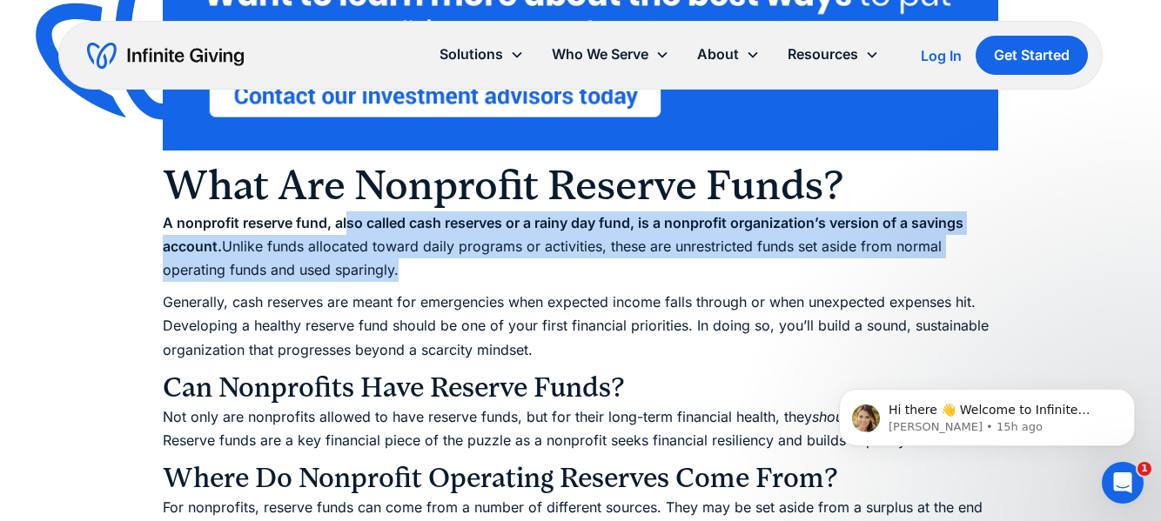
drag, startPoint x: 430, startPoint y: 291, endPoint x: 346, endPoint y: 245, distance: 95.4
click at [346, 245] on p "A nonprofit reserve fund, also called cash reserves or a rainy day fund, is a n…" at bounding box center [580, 246] width 835 height 71
click at [346, 245] on strong "A nonprofit reserve fund, also called cash reserves or a rainy day fund, is a n…" at bounding box center [563, 234] width 801 height 41
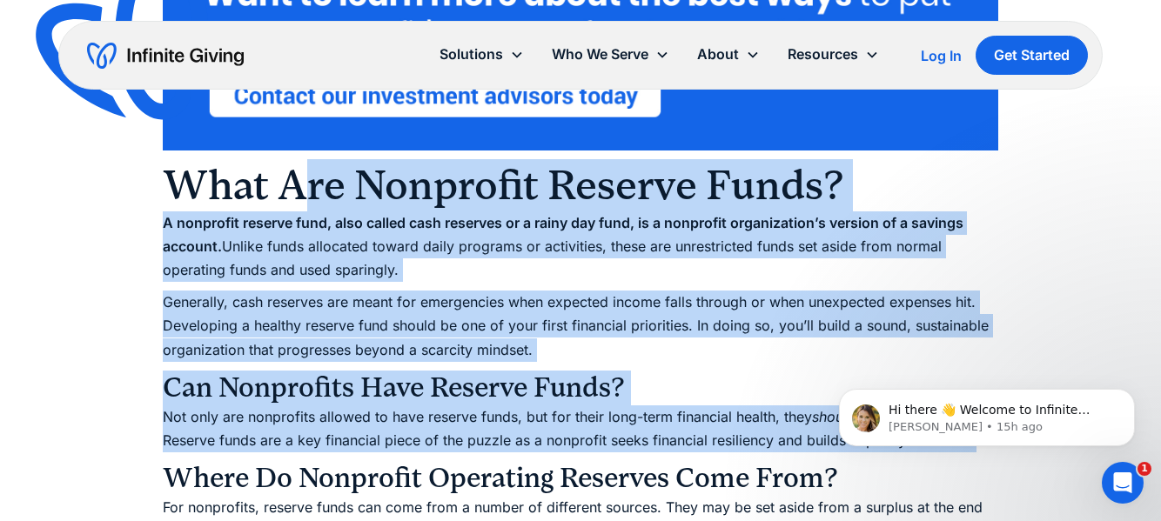
drag, startPoint x: 356, startPoint y: 471, endPoint x: 305, endPoint y: 224, distance: 252.4
click at [335, 319] on p "Generally, cash reserves are meant for emergencies when expected income falls t…" at bounding box center [580, 326] width 835 height 71
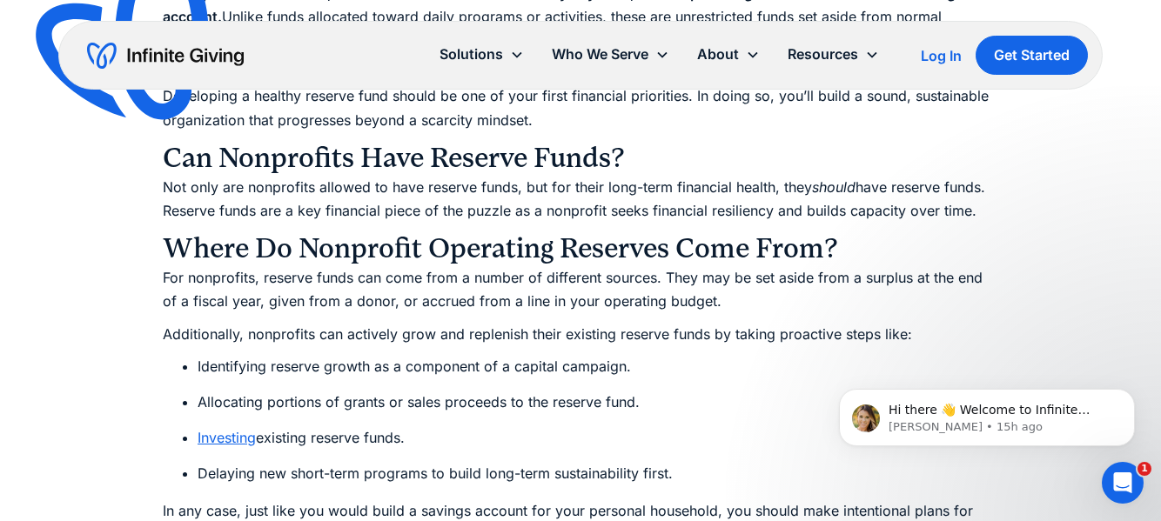
scroll to position [1705, 0]
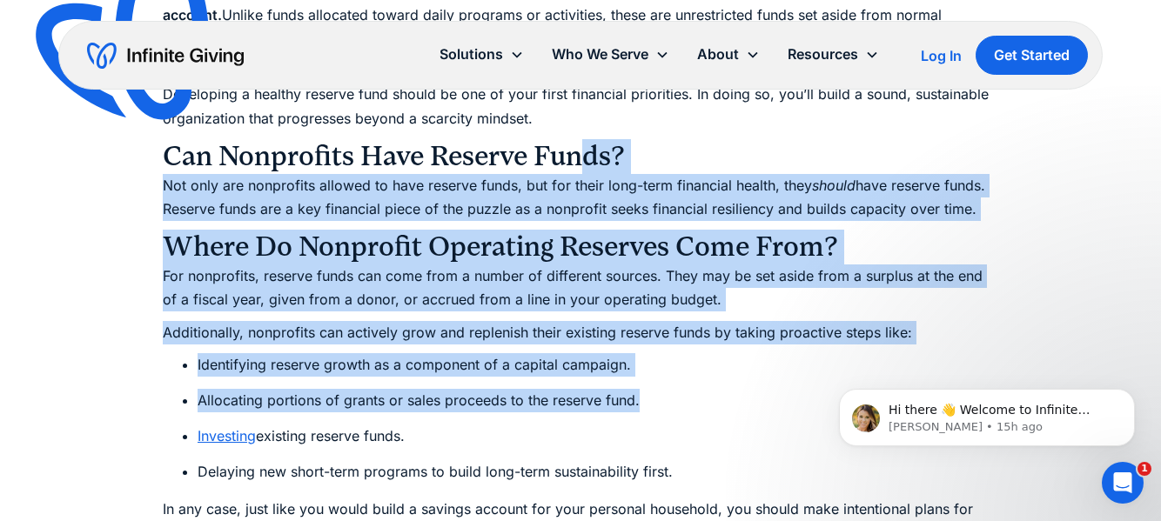
drag, startPoint x: 574, startPoint y: 166, endPoint x: 654, endPoint y: 424, distance: 269.7
click at [654, 412] on li "Allocating portions of grants or sales proceeds to the reserve fund." at bounding box center [598, 400] width 801 height 23
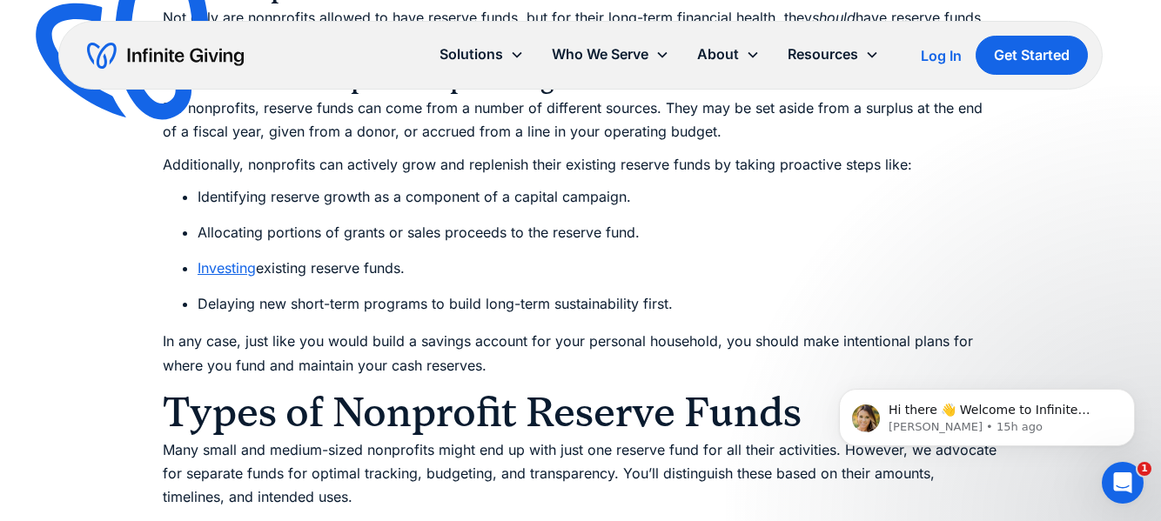
scroll to position [1877, 0]
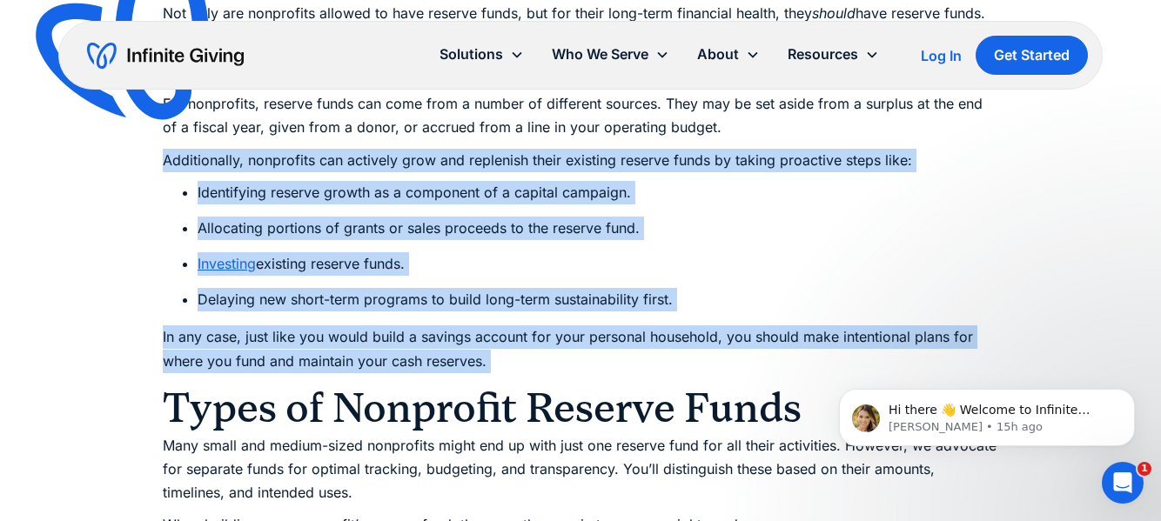
drag, startPoint x: 486, startPoint y: 162, endPoint x: 609, endPoint y: 392, distance: 260.4
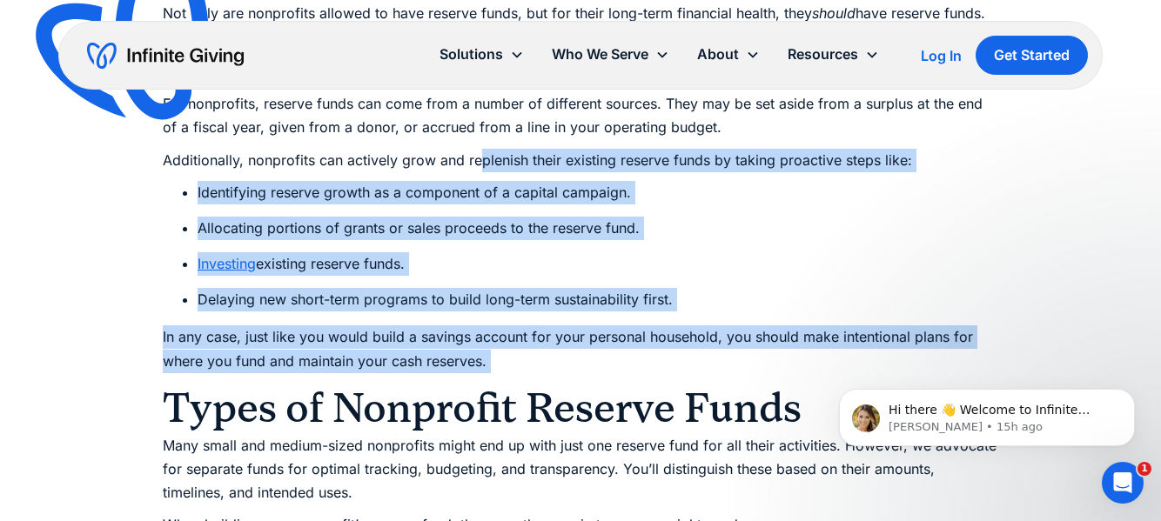
drag, startPoint x: 609, startPoint y: 392, endPoint x: 482, endPoint y: 165, distance: 259.5
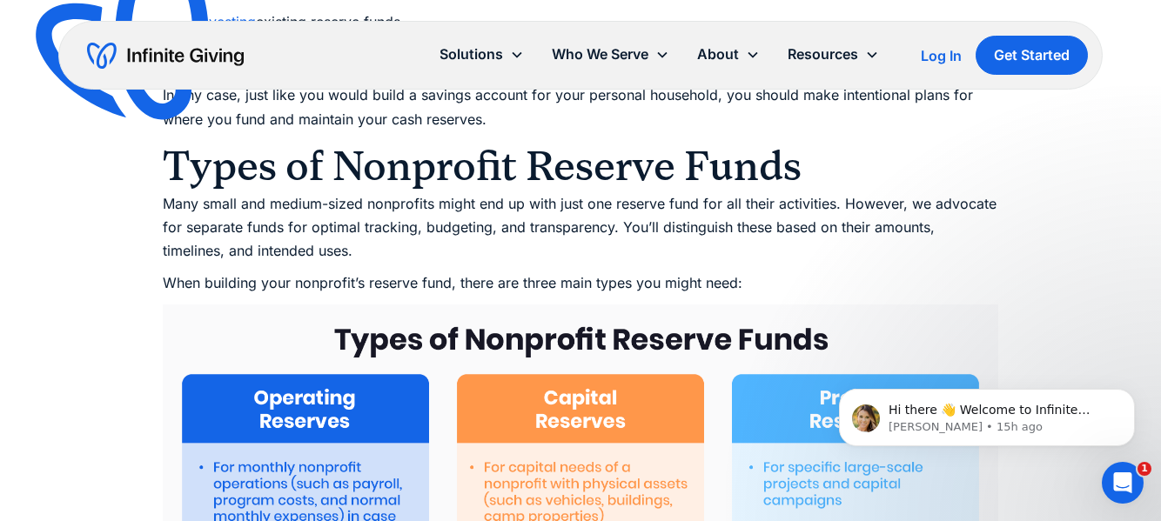
scroll to position [2173, 0]
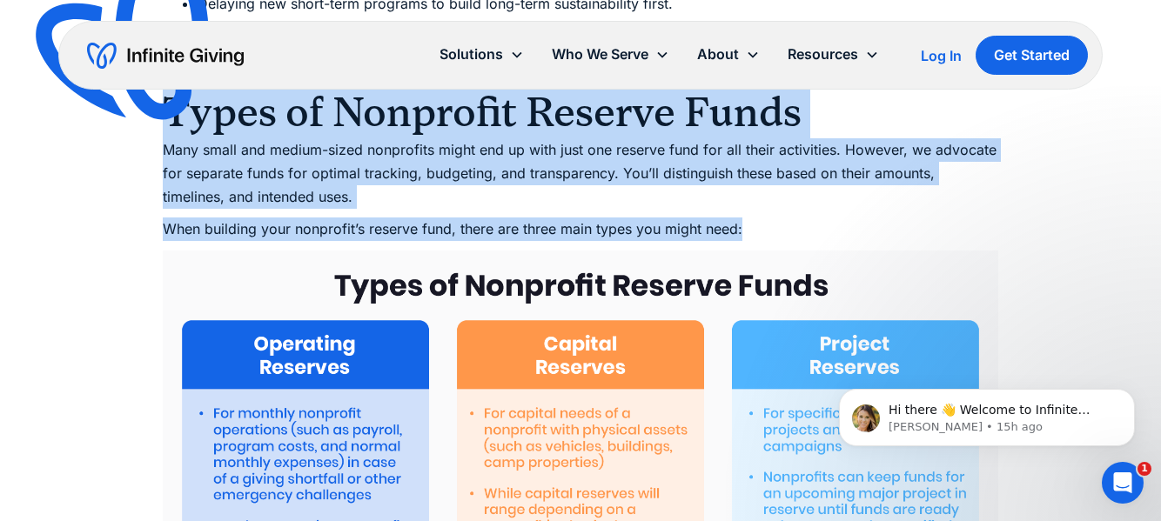
drag, startPoint x: 524, startPoint y: 100, endPoint x: 663, endPoint y: 258, distance: 210.9
click at [663, 241] on p "When building your nonprofit’s reserve fund, there are three main types you mig…" at bounding box center [580, 229] width 835 height 23
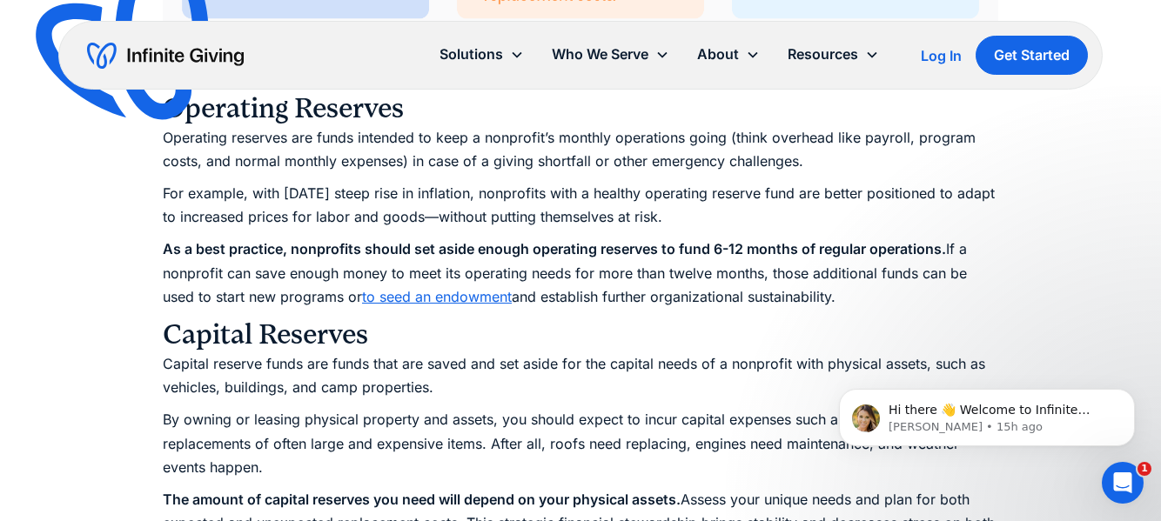
scroll to position [2860, 0]
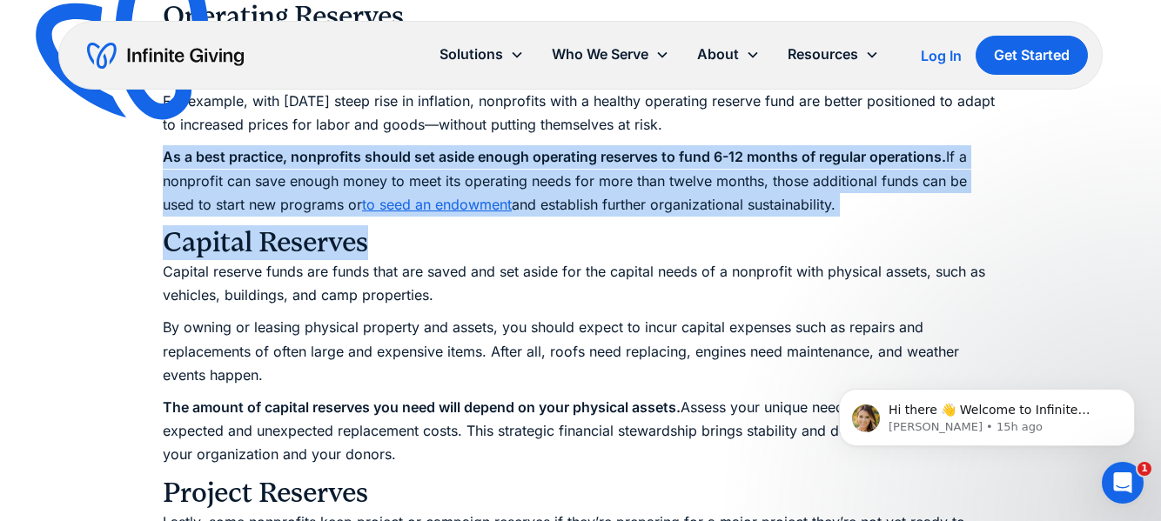
drag, startPoint x: 652, startPoint y: 273, endPoint x: 633, endPoint y: 154, distance: 120.7
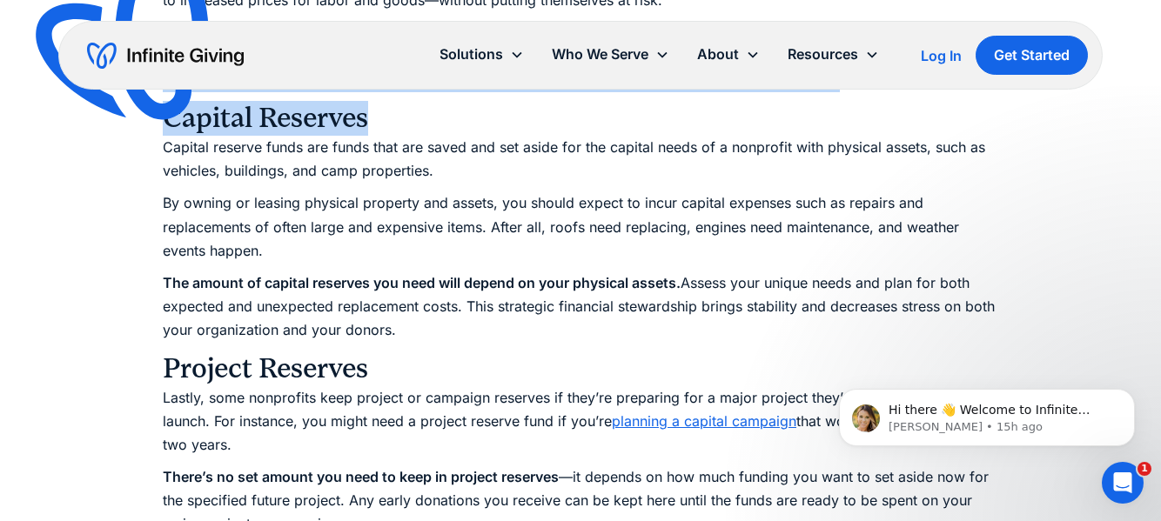
scroll to position [2990, 0]
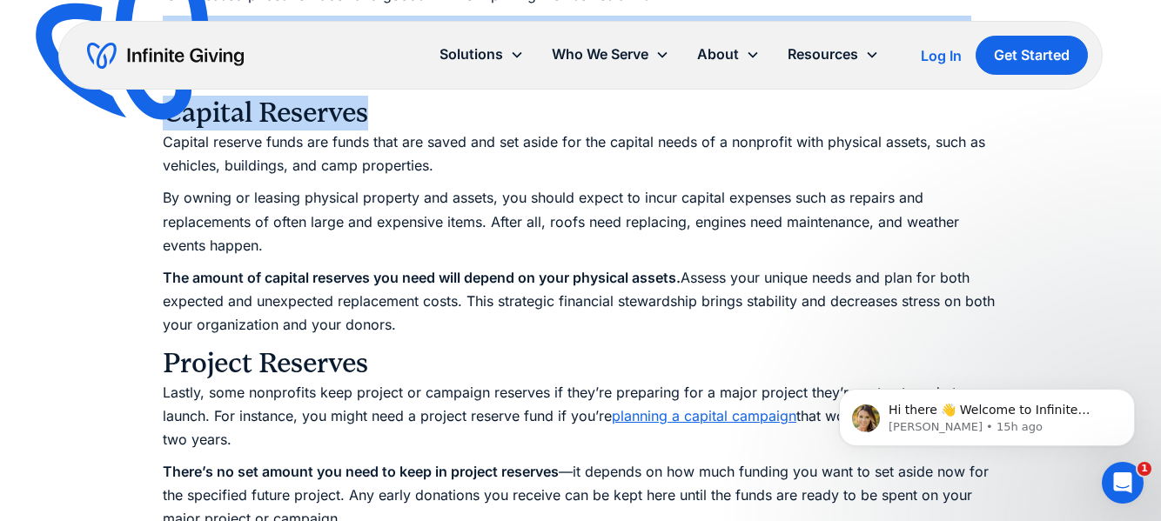
click at [693, 312] on p "The amount of capital reserves you need will depend on your physical assets. As…" at bounding box center [580, 301] width 835 height 71
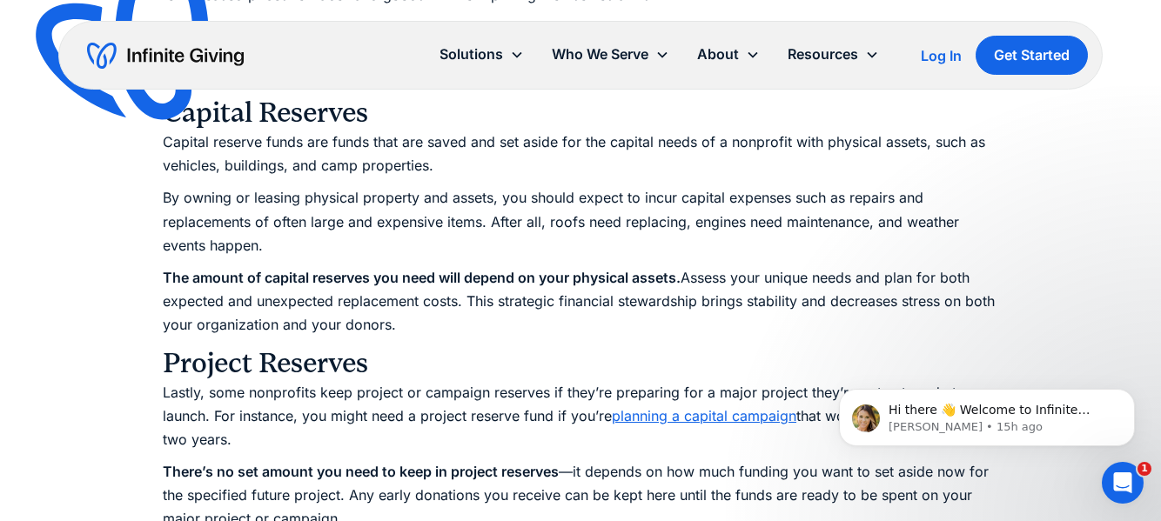
drag, startPoint x: 705, startPoint y: 128, endPoint x: 767, endPoint y: 345, distance: 225.3
click at [767, 338] on p "The amount of capital reserves you need will depend on your physical assets. As…" at bounding box center [580, 301] width 835 height 71
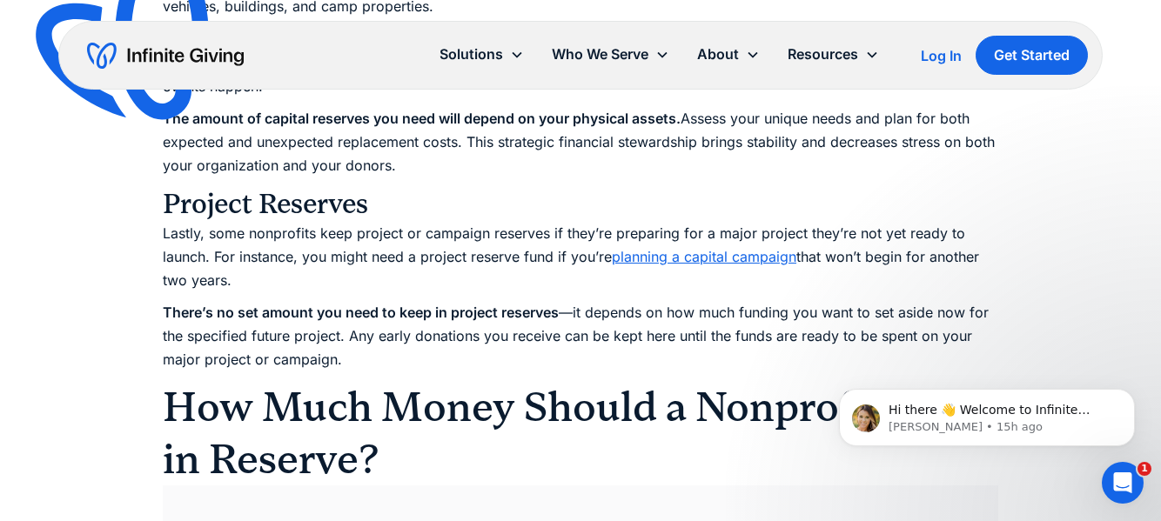
scroll to position [3162, 0]
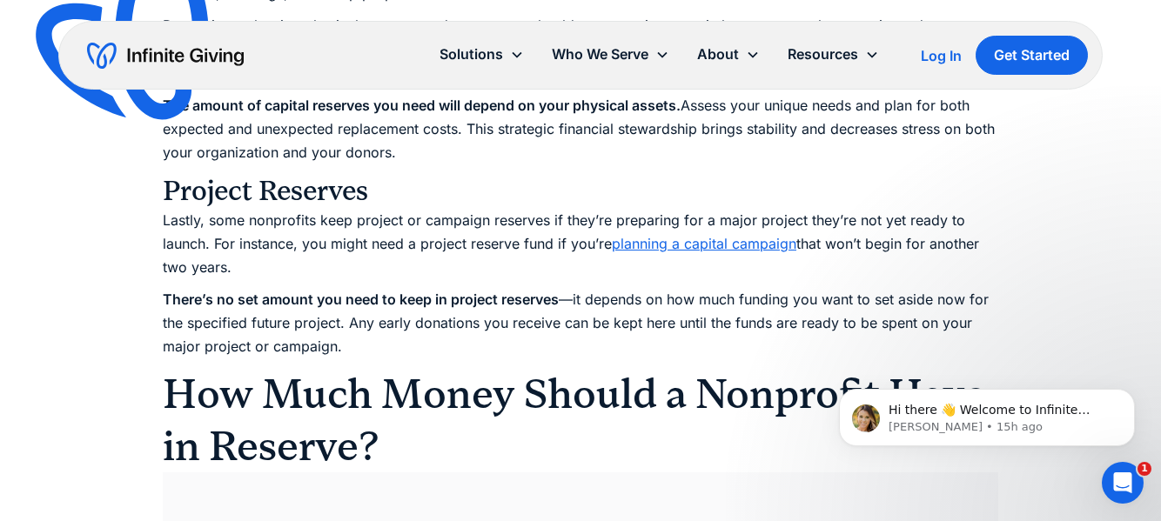
drag, startPoint x: 734, startPoint y: 176, endPoint x: 761, endPoint y: 364, distance: 189.8
click at [761, 359] on p "There’s no set amount you need to keep in project reserves —it depends on how m…" at bounding box center [580, 323] width 835 height 71
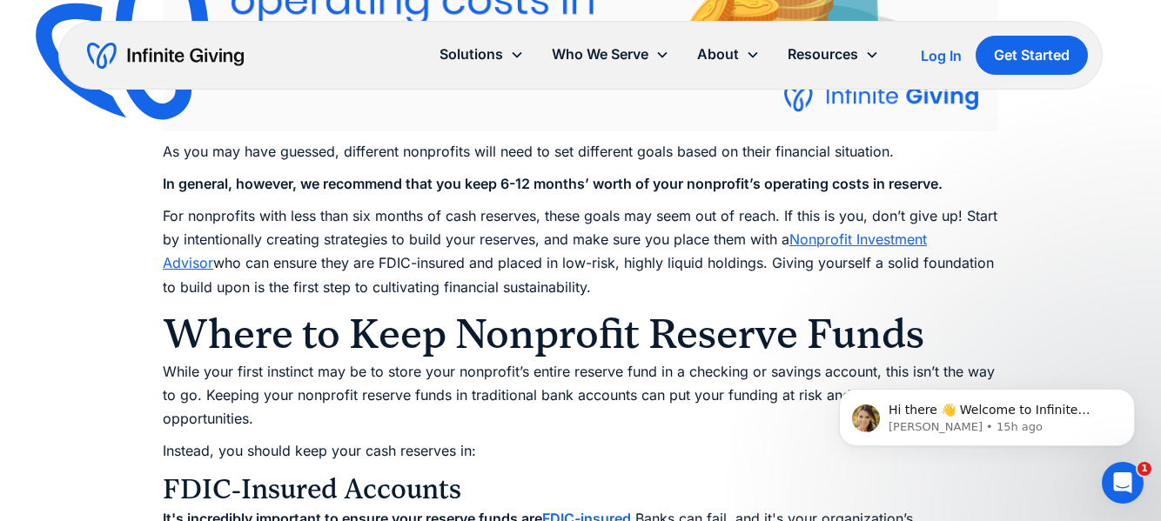
scroll to position [3986, 0]
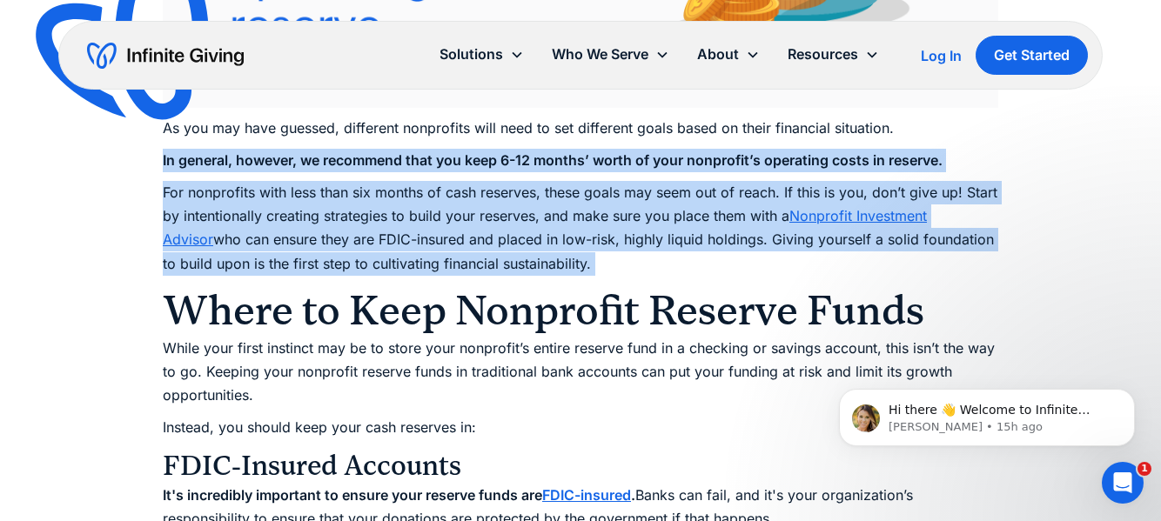
drag, startPoint x: 648, startPoint y: 155, endPoint x: 695, endPoint y: 296, distance: 148.6
drag, startPoint x: 695, startPoint y: 296, endPoint x: 607, endPoint y: 156, distance: 165.4
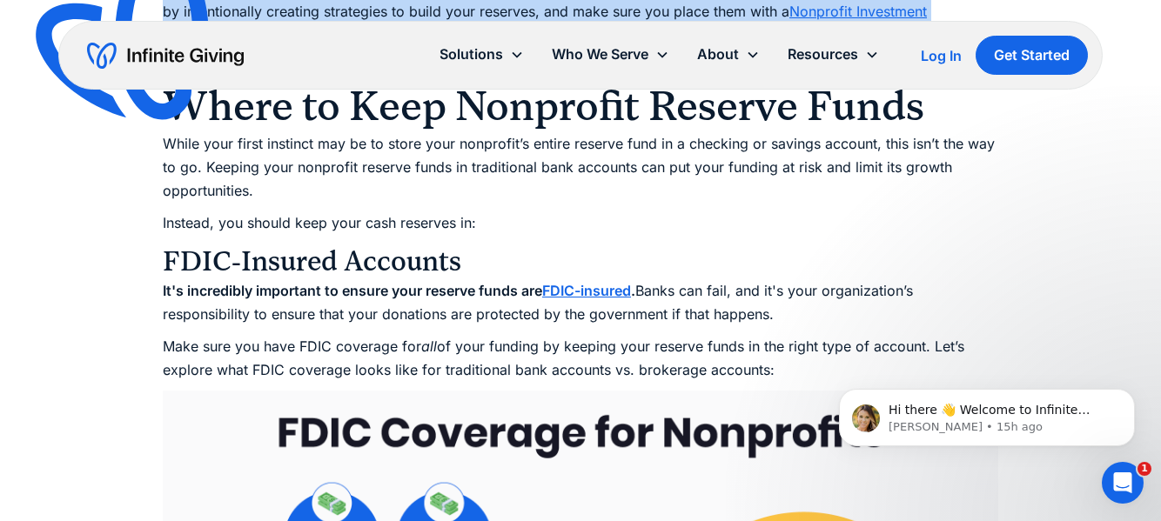
scroll to position [4180, 0]
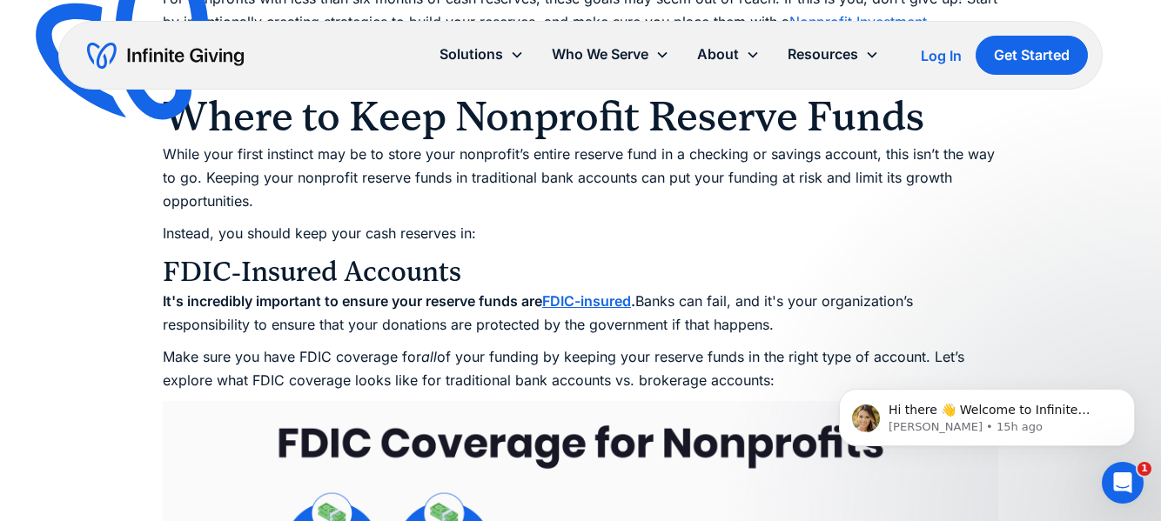
click at [607, 156] on p "While your first instinct may be to store your nonprofit’s entire reserve fund …" at bounding box center [580, 178] width 835 height 71
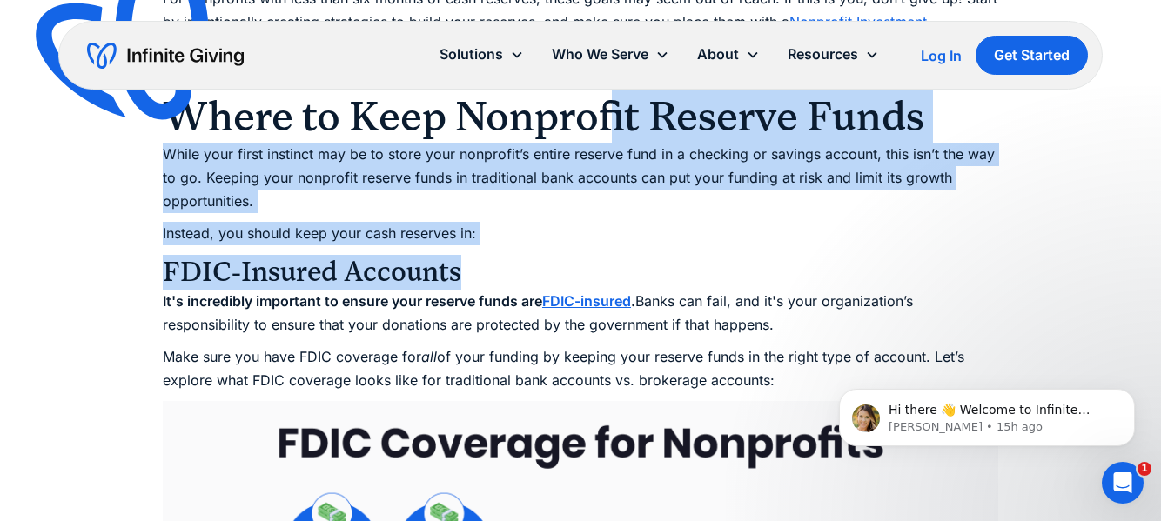
drag, startPoint x: 604, startPoint y: 105, endPoint x: 714, endPoint y: 275, distance: 202.5
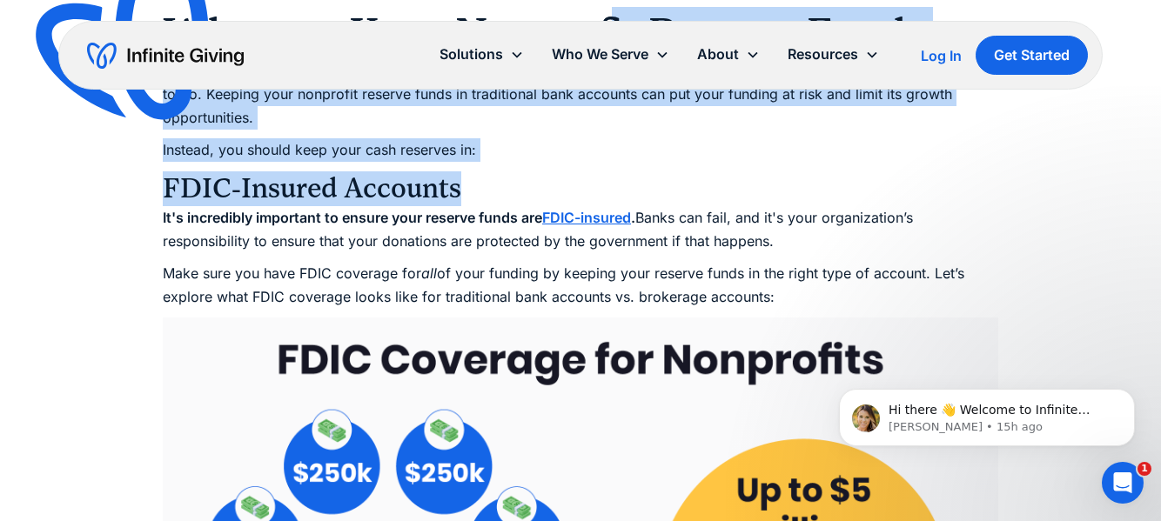
scroll to position [4266, 0]
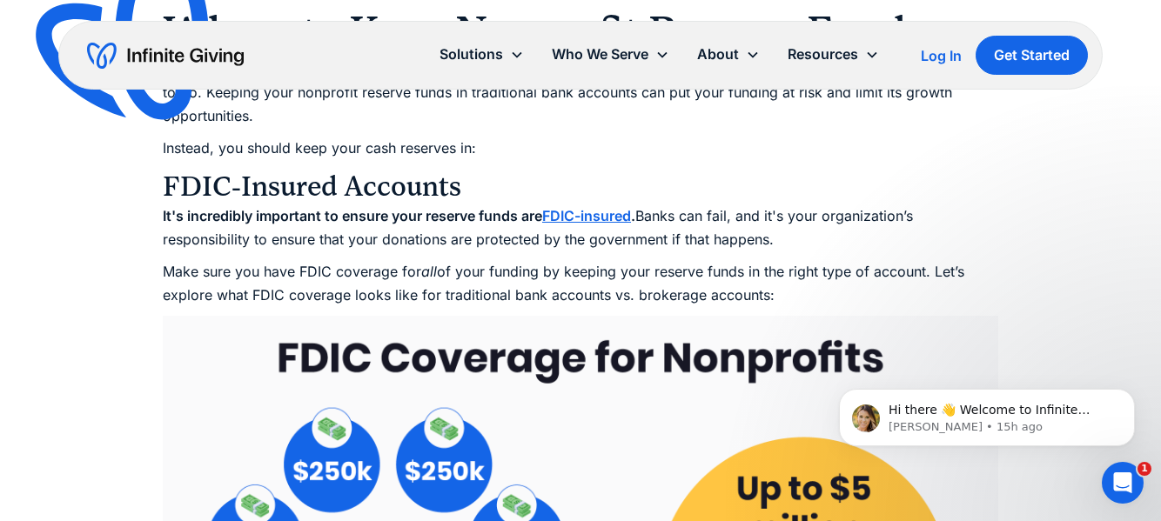
click at [714, 275] on p "Make sure you have FDIC coverage for all of your funding by keeping your reserv…" at bounding box center [580, 283] width 835 height 47
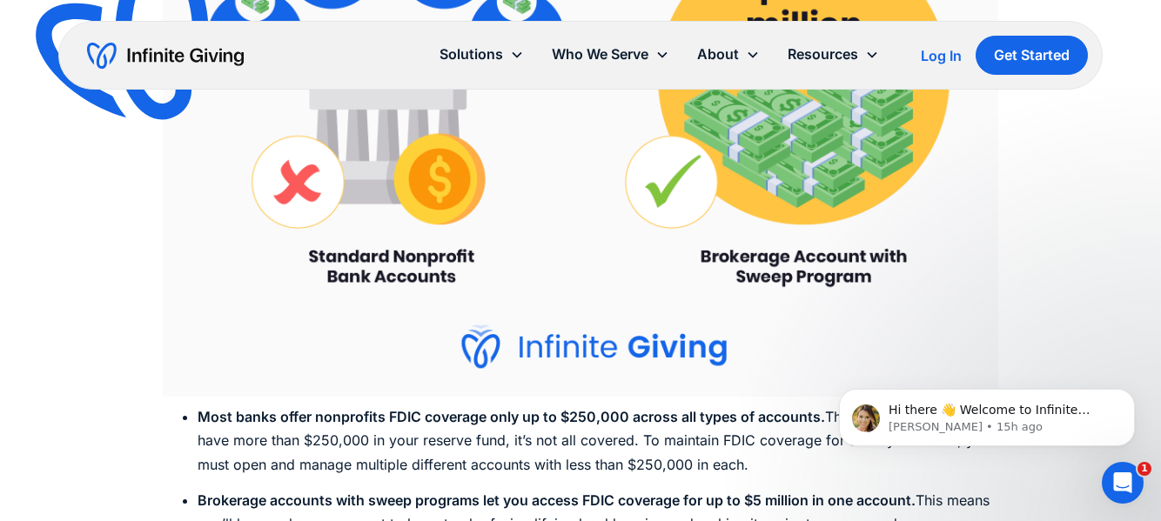
scroll to position [4949, 0]
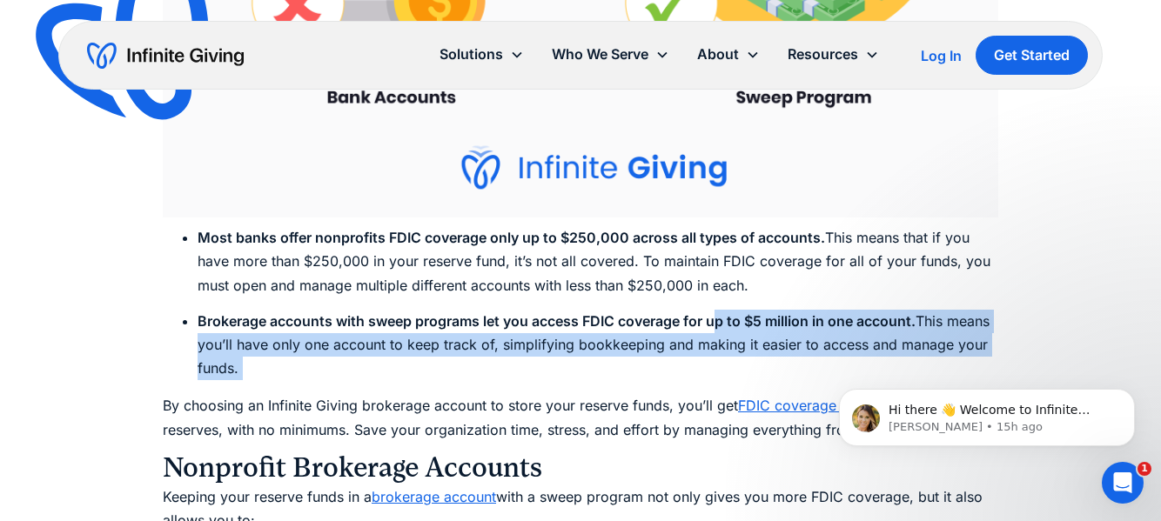
drag, startPoint x: 714, startPoint y: 323, endPoint x: 768, endPoint y: 397, distance: 91.6
click at [768, 397] on div "It’s natural that many nonprofits are so focused on making a positive impact on…" at bounding box center [580, 422] width 835 height 8659
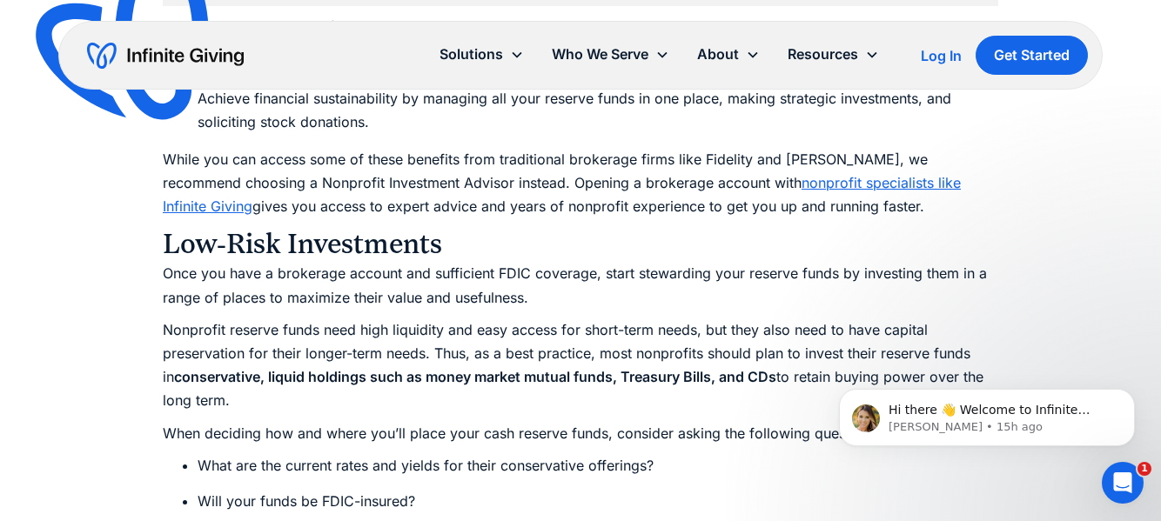
scroll to position [6320, 0]
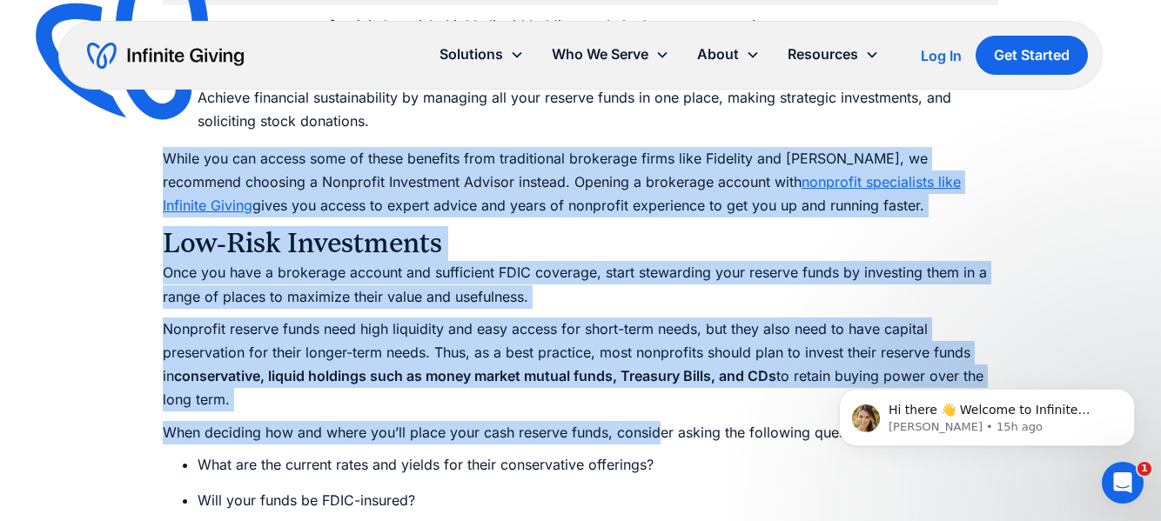
drag, startPoint x: 520, startPoint y: 149, endPoint x: 657, endPoint y: 436, distance: 318.0
click at [657, 436] on p "When deciding how and where you’ll place your cash reserve funds, consider aski…" at bounding box center [580, 432] width 835 height 23
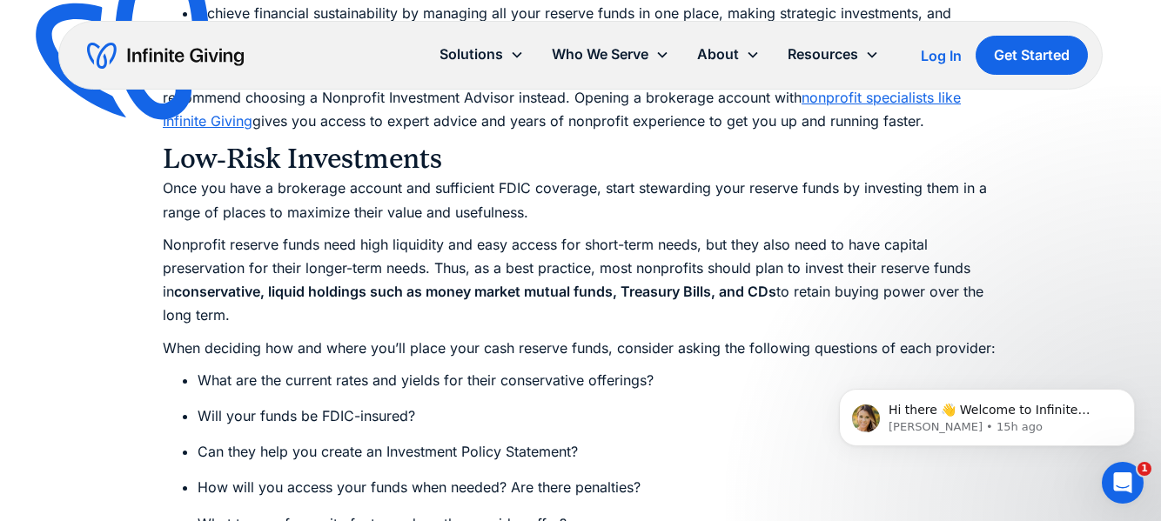
scroll to position [6406, 0]
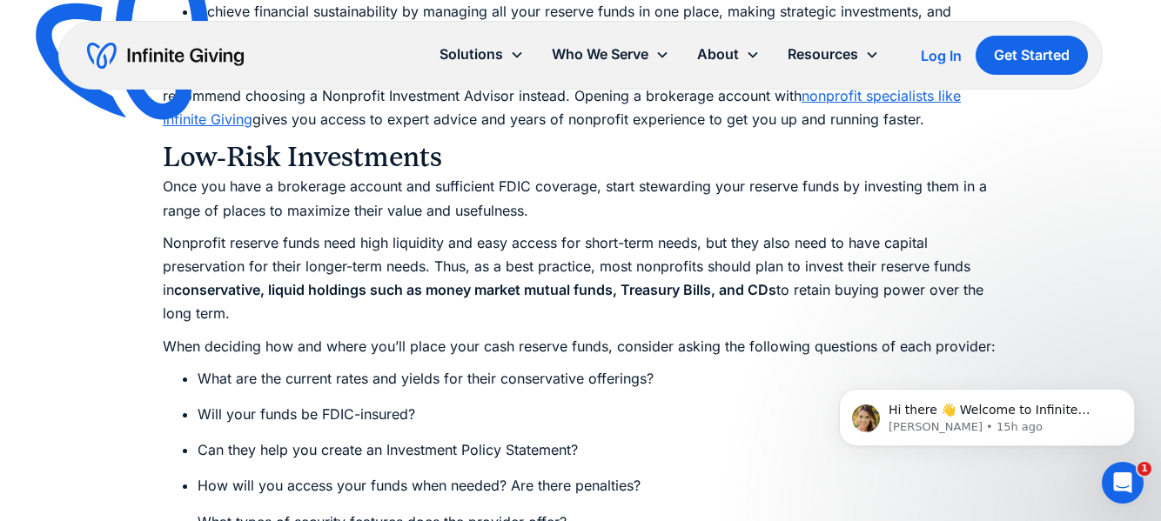
drag, startPoint x: 628, startPoint y: 336, endPoint x: 716, endPoint y: 490, distance: 177.3
click at [716, 490] on li "How will you access your funds when needed? Are there penalties?" at bounding box center [598, 485] width 801 height 23
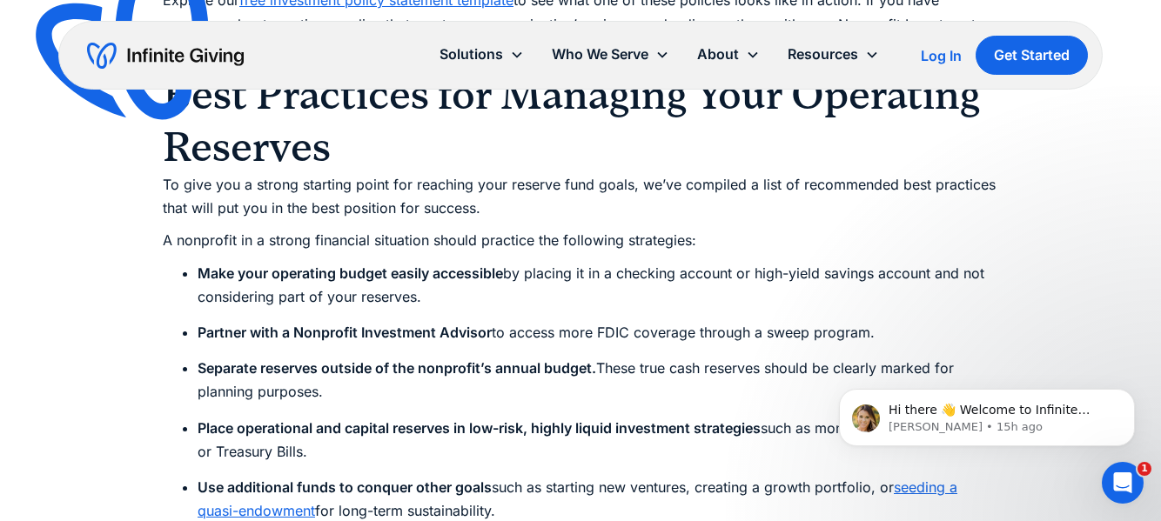
scroll to position [8294, 0]
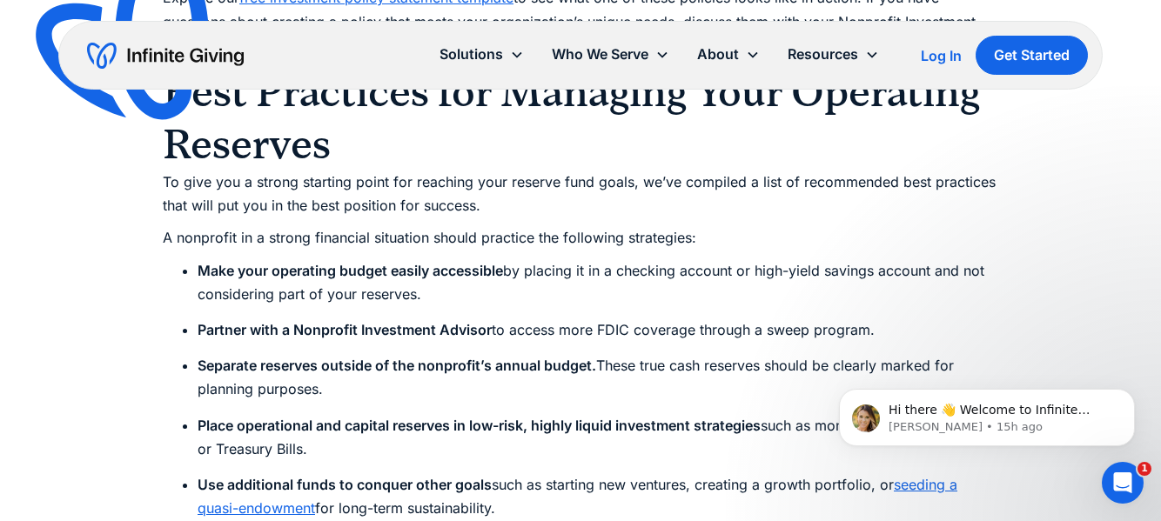
drag, startPoint x: 720, startPoint y: 401, endPoint x: 641, endPoint y: 190, distance: 225.5
click at [641, 190] on p "To give you a strong starting point for reaching your reserve fund goals, we’ve…" at bounding box center [580, 194] width 835 height 47
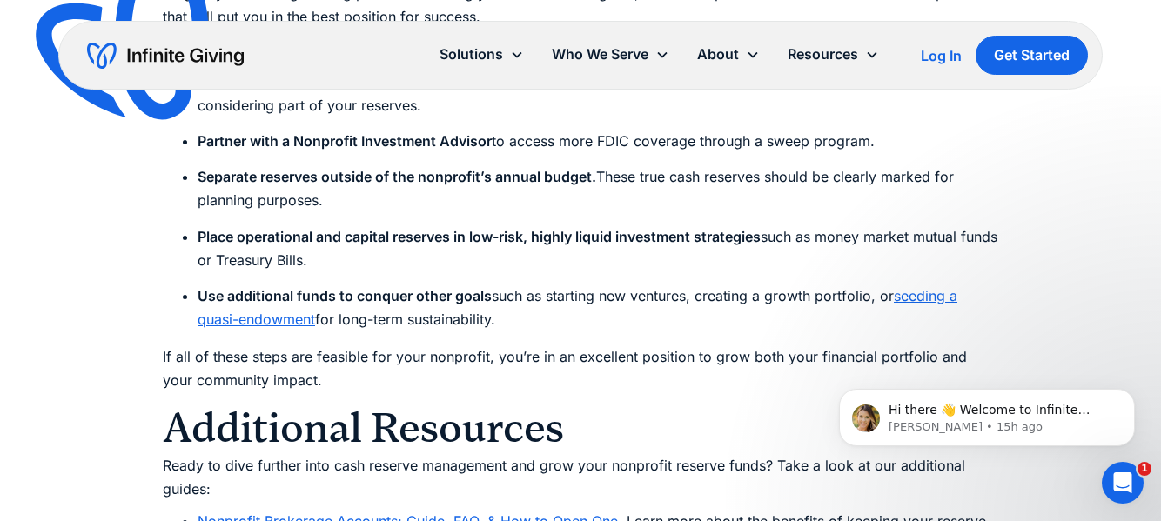
scroll to position [8483, 0]
drag, startPoint x: 583, startPoint y: 269, endPoint x: 657, endPoint y: 406, distance: 155.4
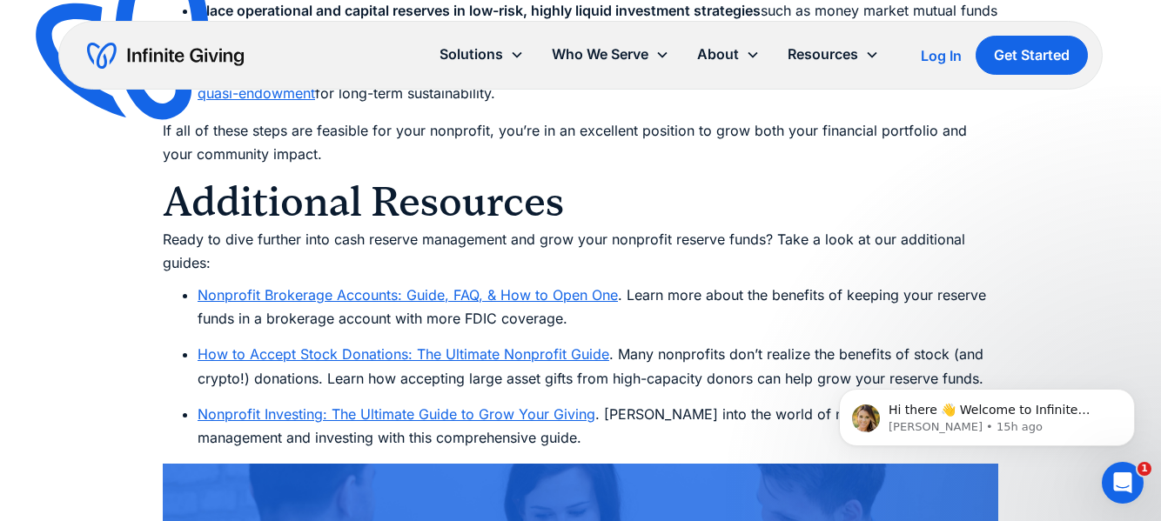
scroll to position [8710, 0]
click at [415, 295] on link "Nonprofit Brokerage Accounts: Guide, FAQ, & How to Open One" at bounding box center [408, 293] width 420 height 17
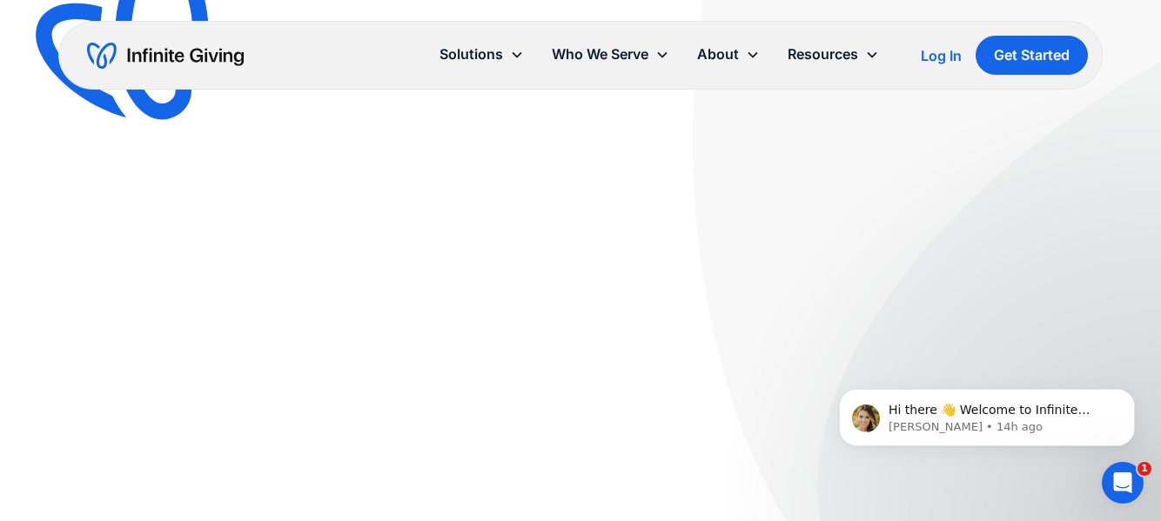
scroll to position [446, 0]
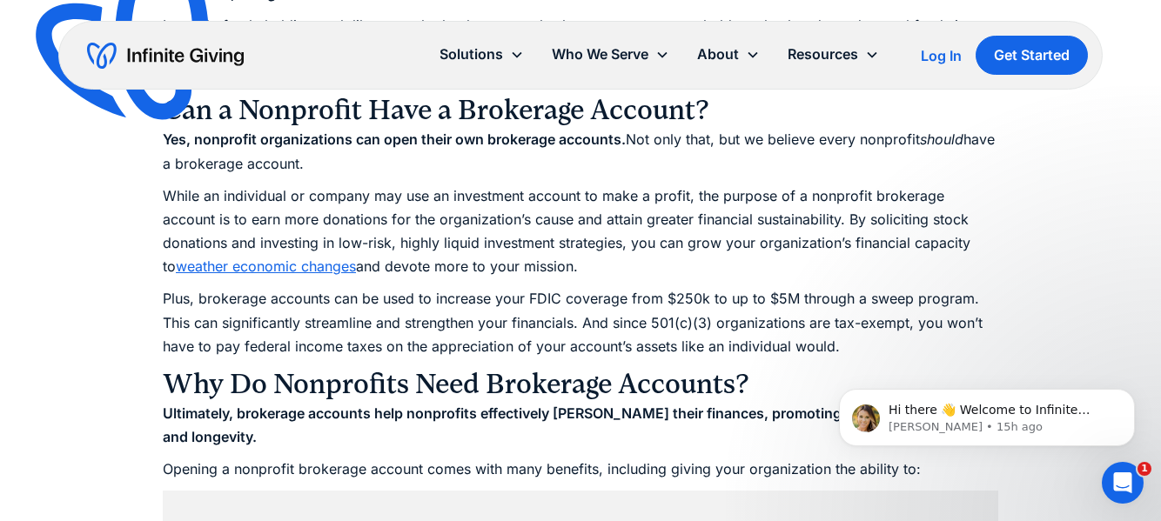
scroll to position [1783, 0]
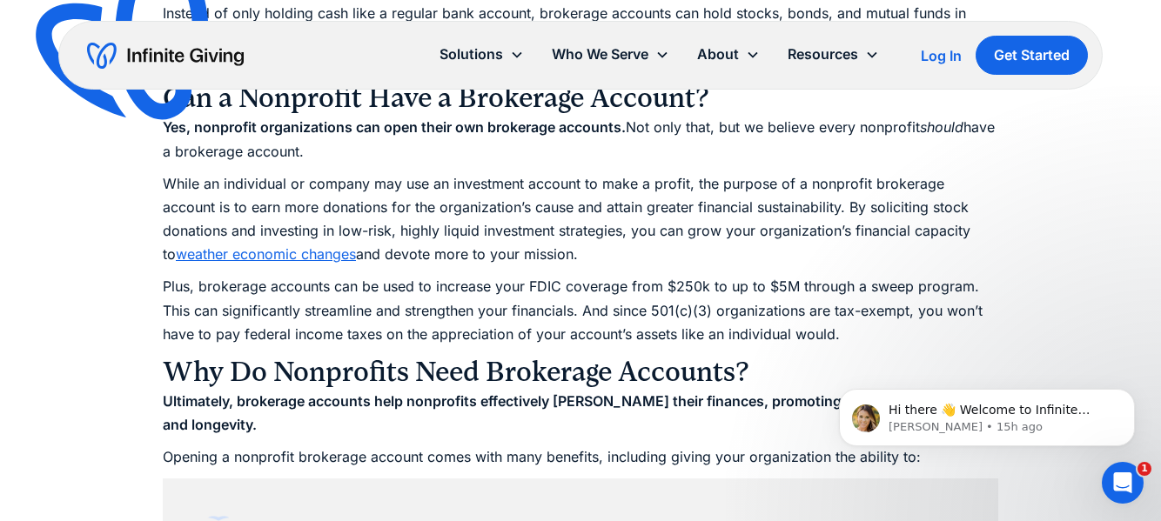
drag, startPoint x: 654, startPoint y: 169, endPoint x: 685, endPoint y: 261, distance: 97.4
click at [685, 261] on p "While an individual or company may use an investment account to make a profit, …" at bounding box center [580, 219] width 835 height 95
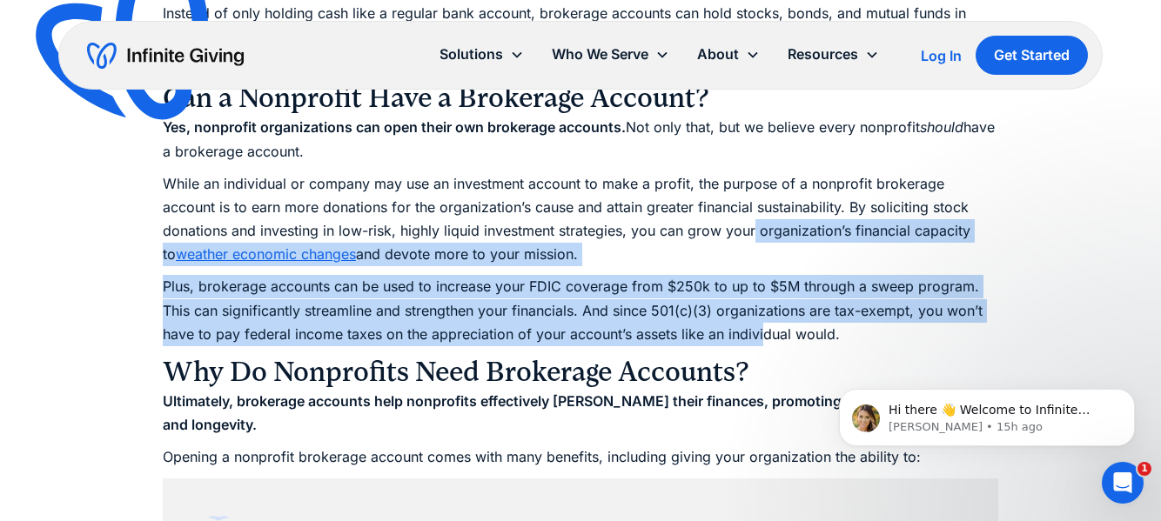
drag, startPoint x: 683, startPoint y: 229, endPoint x: 761, endPoint y: 336, distance: 132.6
click at [761, 336] on p "Plus, brokerage accounts can be used to increase your FDIC coverage from $250k …" at bounding box center [580, 310] width 835 height 71
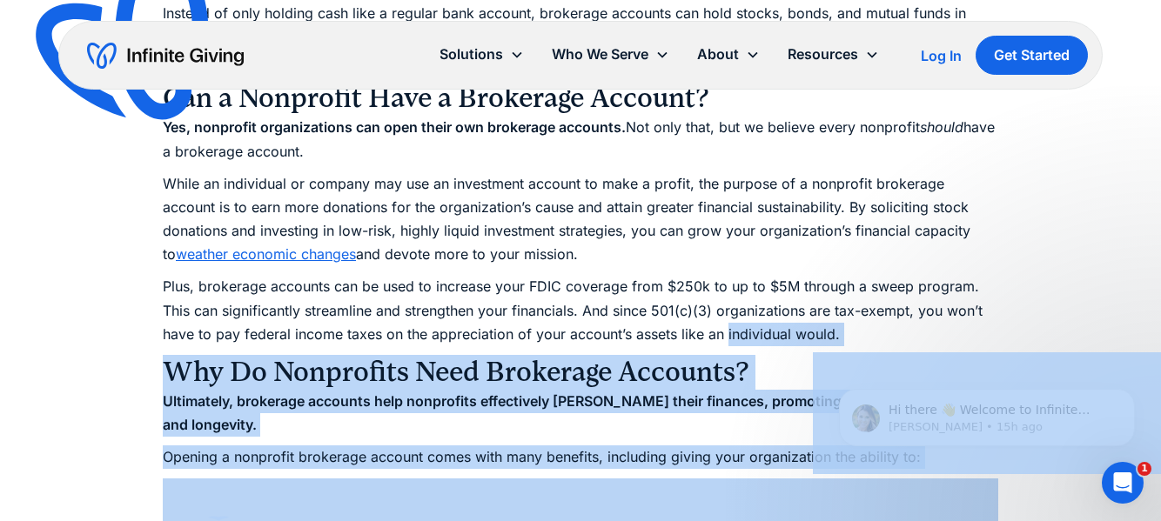
drag, startPoint x: 1574, startPoint y: 688, endPoint x: 820, endPoint y: 433, distance: 796.4
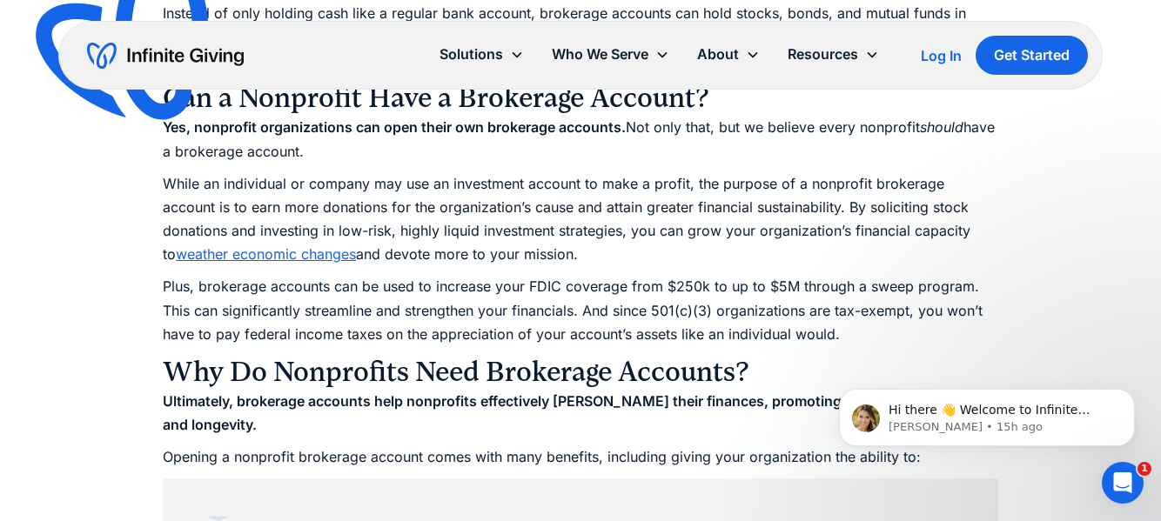
click at [768, 289] on p "Plus, brokerage accounts can be used to increase your FDIC coverage from $250k …" at bounding box center [580, 310] width 835 height 71
drag, startPoint x: 731, startPoint y: 248, endPoint x: 811, endPoint y: 348, distance: 128.2
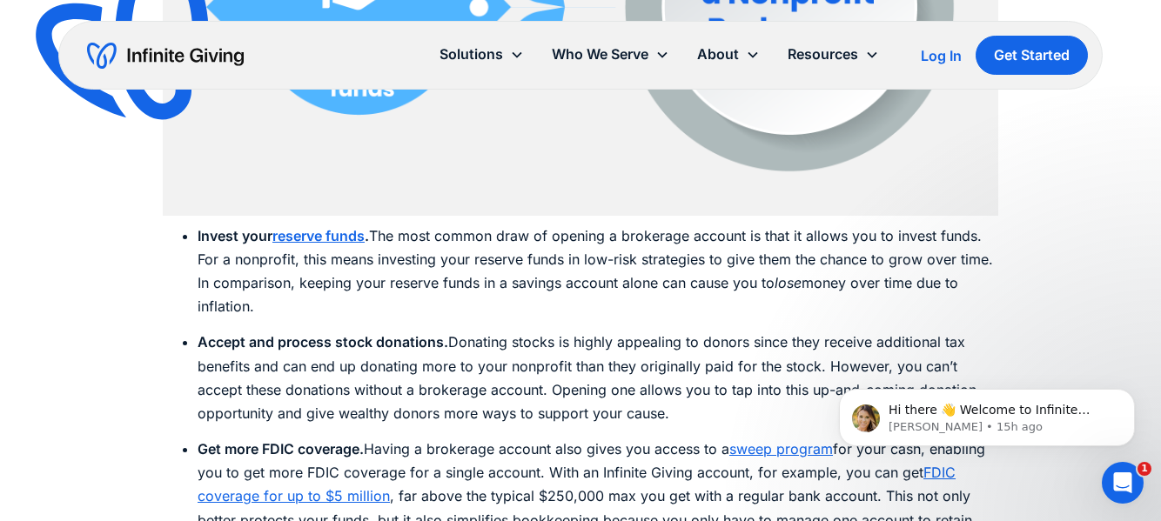
scroll to position [2882, 0]
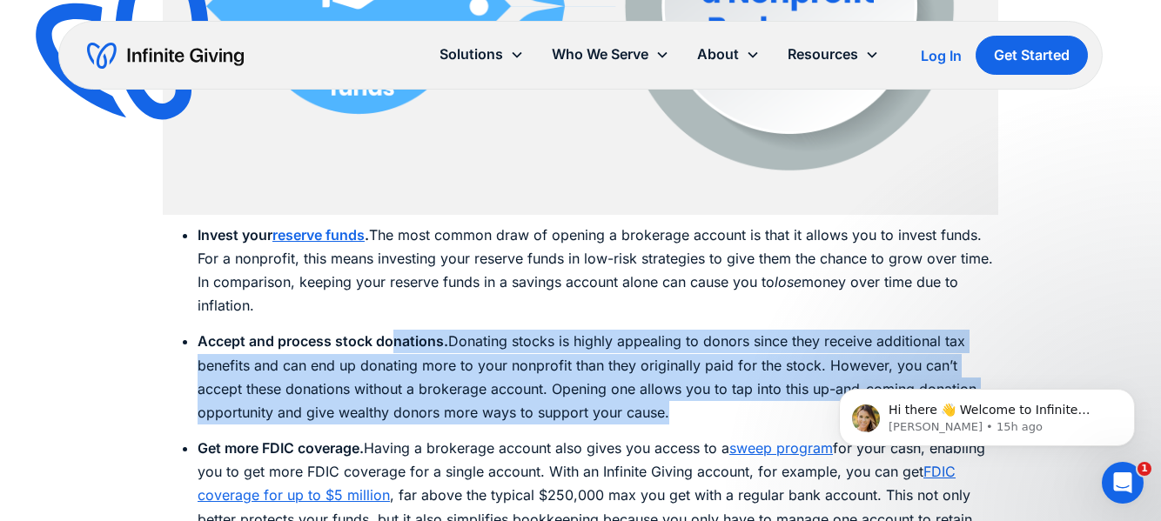
drag, startPoint x: 391, startPoint y: 328, endPoint x: 539, endPoint y: 414, distance: 171.2
click at [539, 414] on li "Accept and process stock donations. Donating stocks is highly appealing to dono…" at bounding box center [598, 377] width 801 height 95
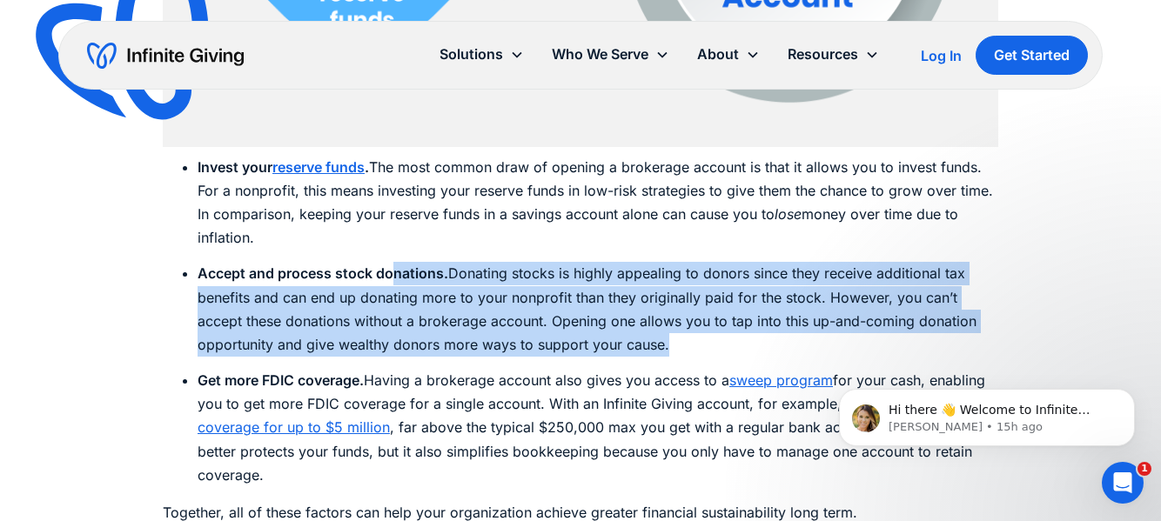
scroll to position [2958, 0]
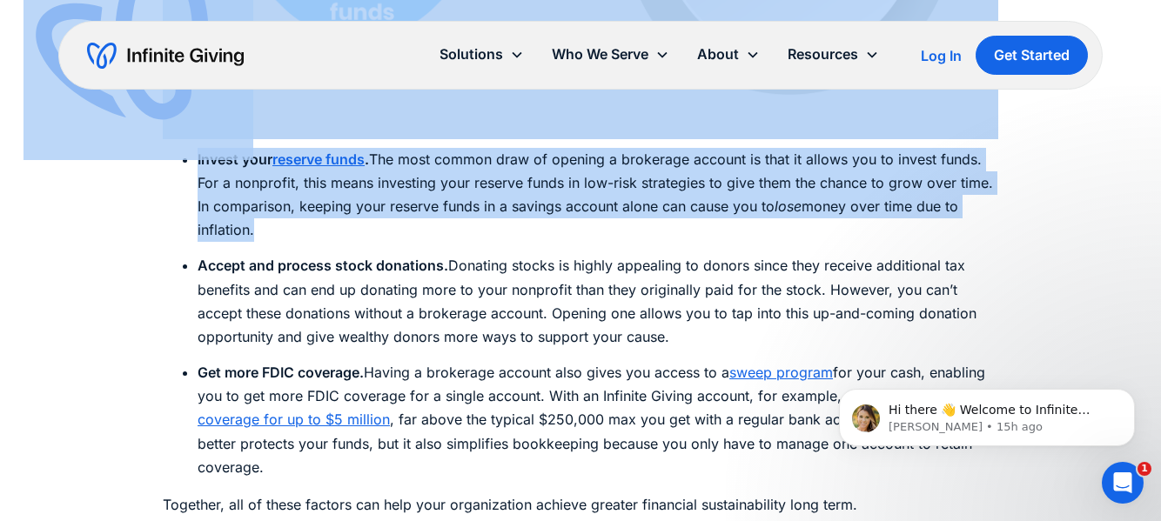
drag, startPoint x: 372, startPoint y: 231, endPoint x: 199, endPoint y: 140, distance: 194.6
click at [356, 218] on li "Invest your reserve funds . The most common draw of opening a brokerage account…" at bounding box center [598, 195] width 801 height 95
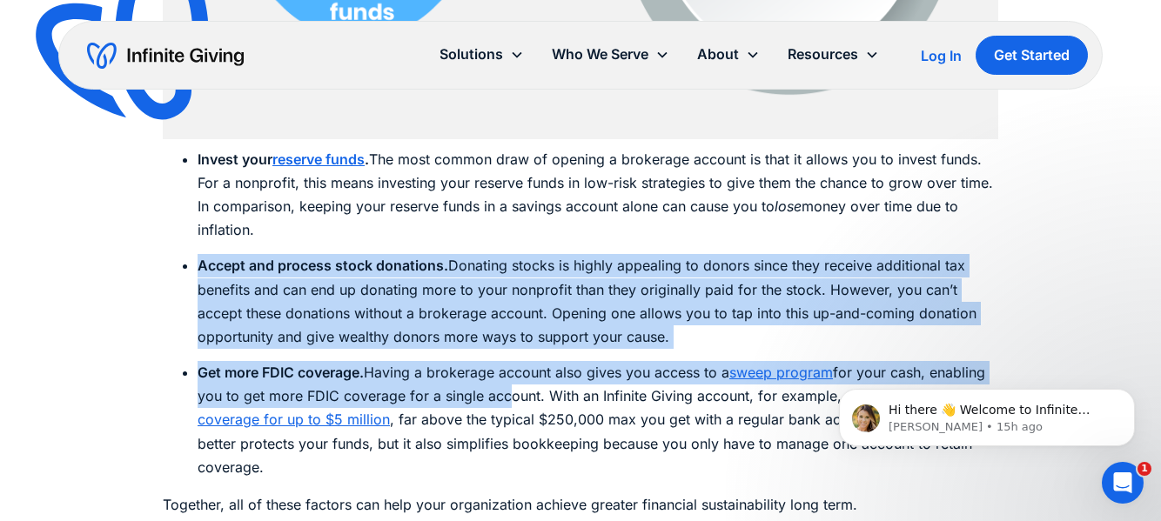
drag, startPoint x: 356, startPoint y: 217, endPoint x: 499, endPoint y: 376, distance: 214.4
click at [499, 376] on ul "Invest your reserve funds . The most common draw of opening a brokerage account…" at bounding box center [580, 314] width 835 height 332
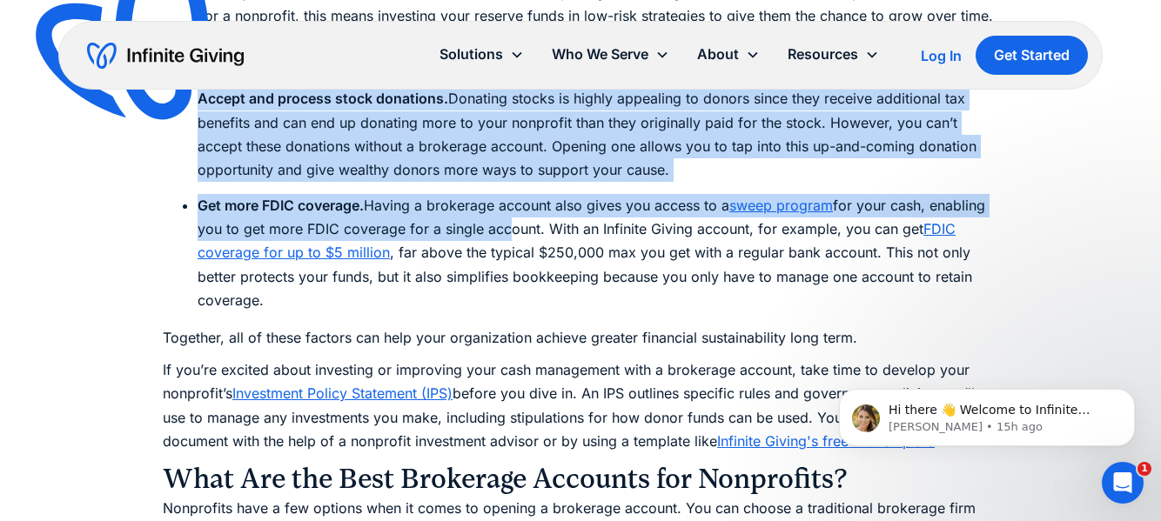
scroll to position [3127, 0]
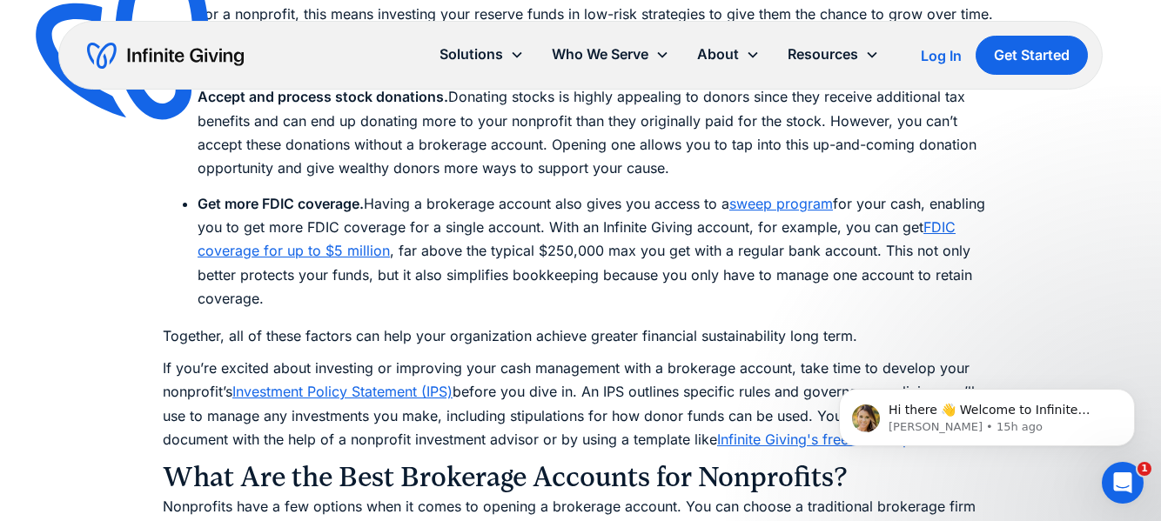
click at [494, 217] on li "Get more FDIC coverage. Having a brokerage account also gives you access to a s…" at bounding box center [598, 251] width 801 height 118
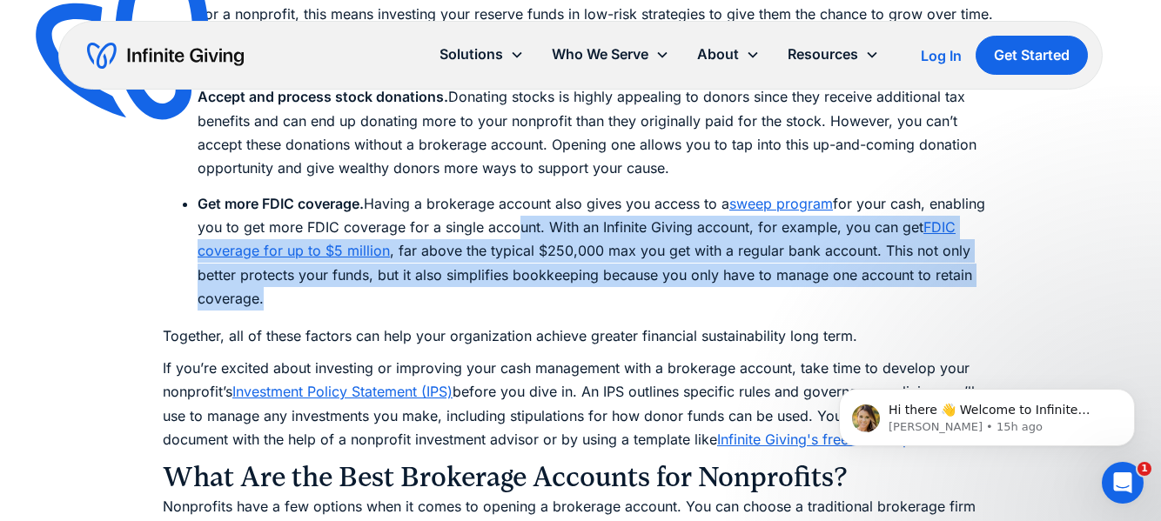
drag, startPoint x: 507, startPoint y: 218, endPoint x: 520, endPoint y: 298, distance: 81.1
click at [520, 298] on li "Get more FDIC coverage. Having a brokerage account also gives you access to a s…" at bounding box center [598, 251] width 801 height 118
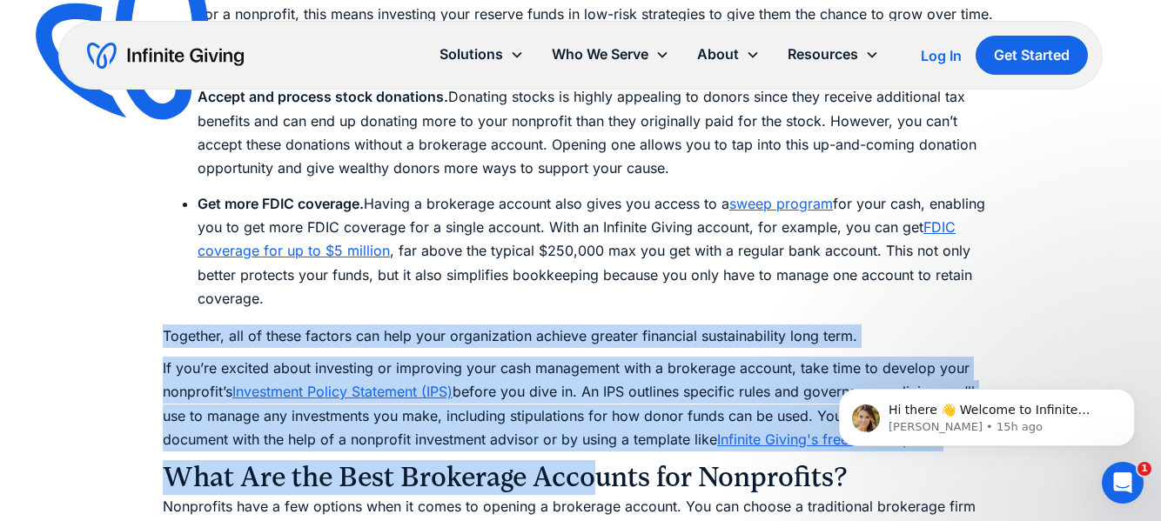
drag, startPoint x: 522, startPoint y: 305, endPoint x: 603, endPoint y: 480, distance: 192.7
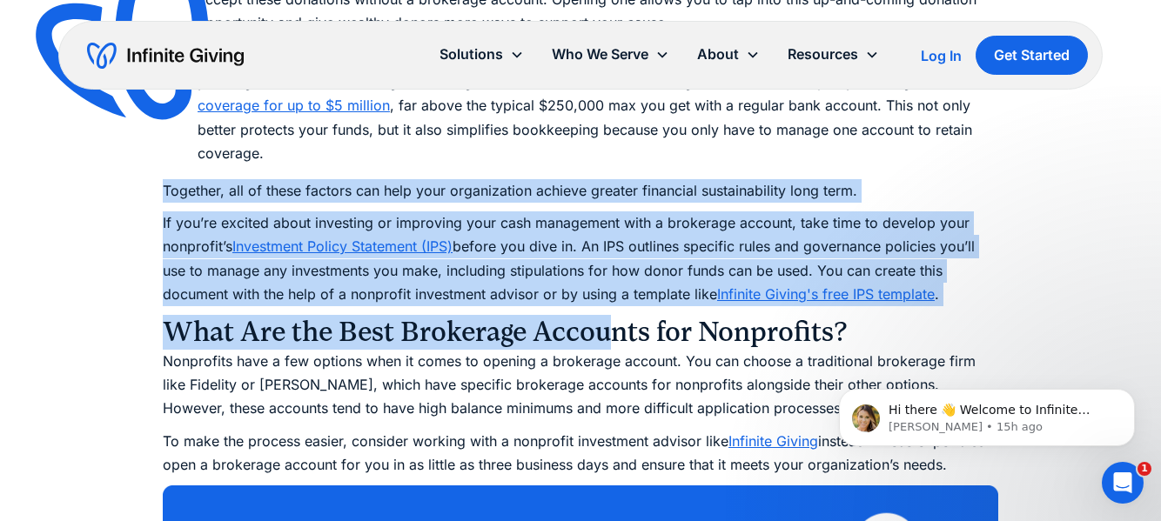
scroll to position [3284, 0]
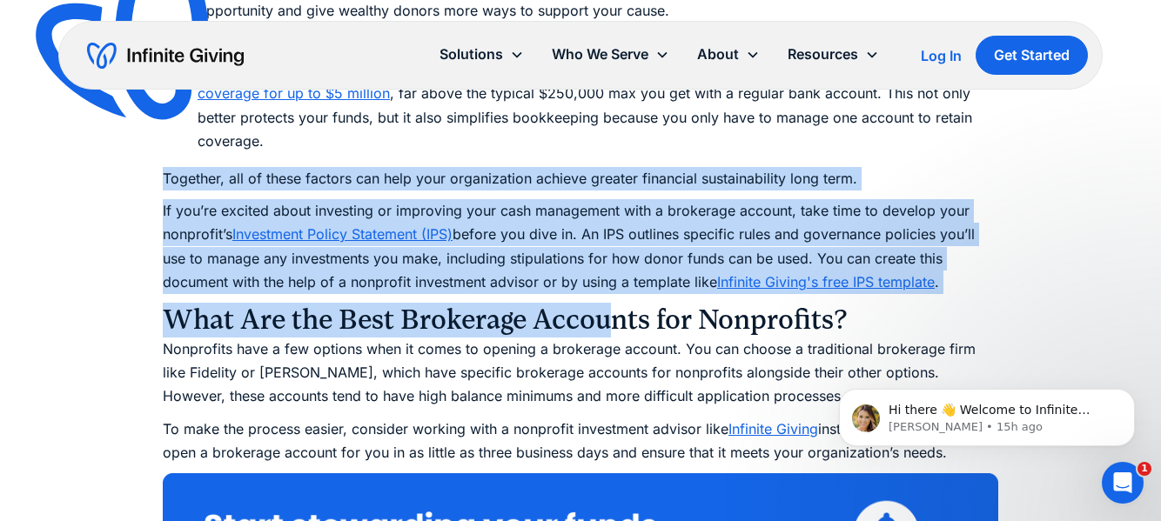
click at [584, 217] on p "If you’re excited about investing or improving your cash management with a brok…" at bounding box center [580, 246] width 835 height 95
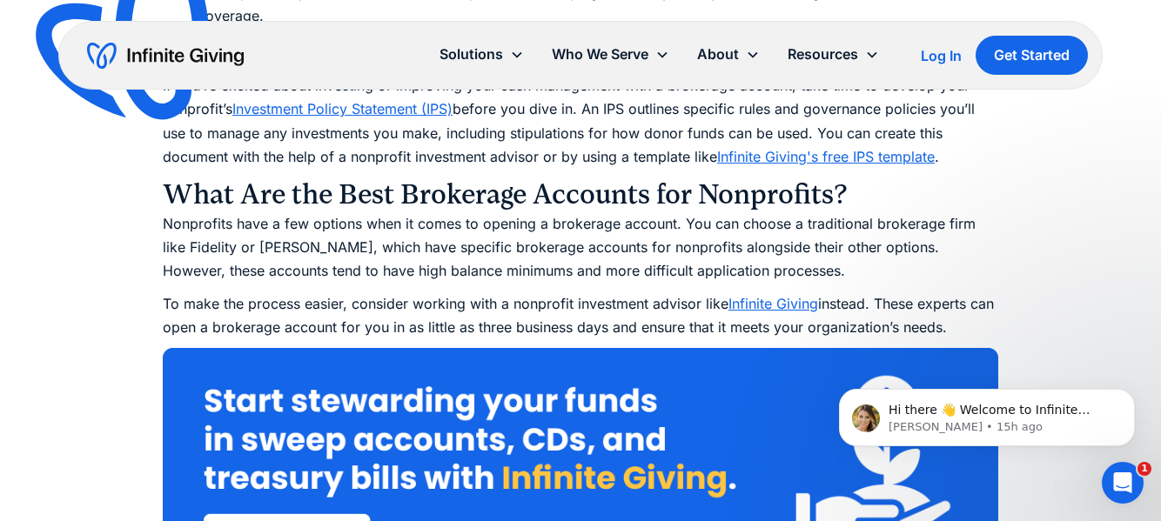
scroll to position [3425, 0]
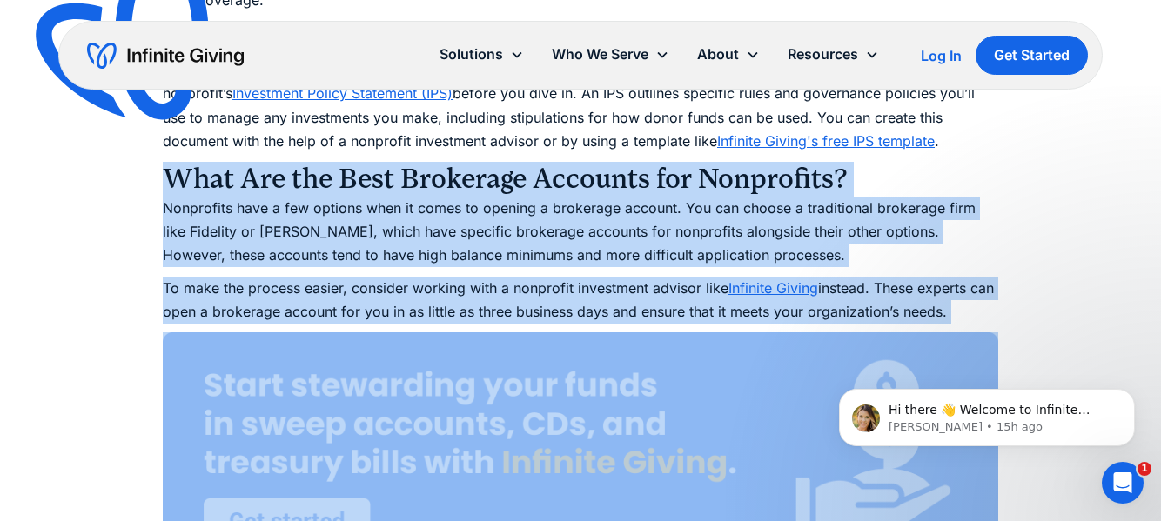
drag, startPoint x: 494, startPoint y: 155, endPoint x: 595, endPoint y: 340, distance: 211.1
click at [516, 243] on p "Nonprofits have a few options when it comes to opening a brokerage account. You…" at bounding box center [580, 232] width 835 height 71
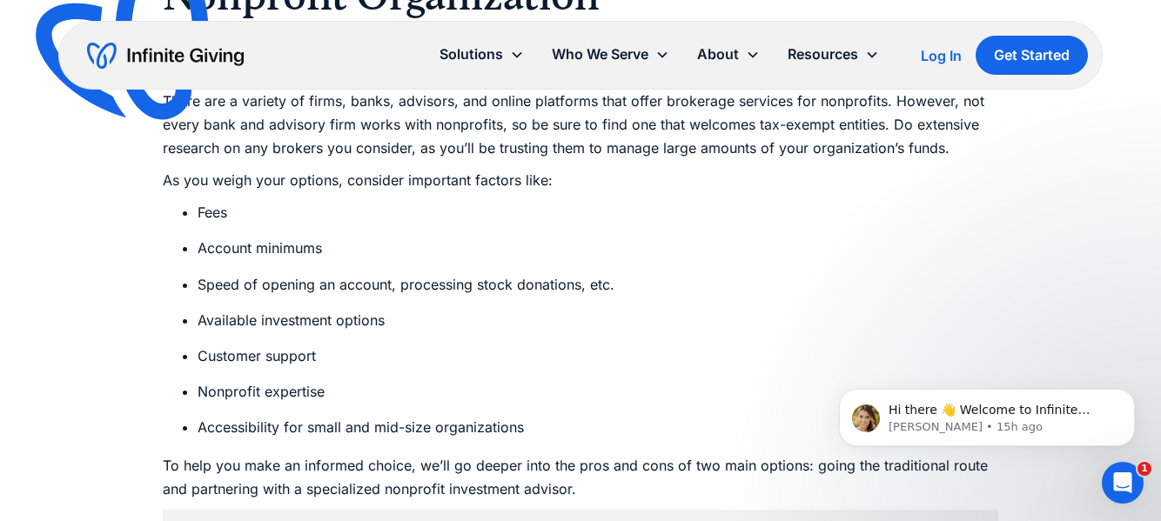
scroll to position [4093, 0]
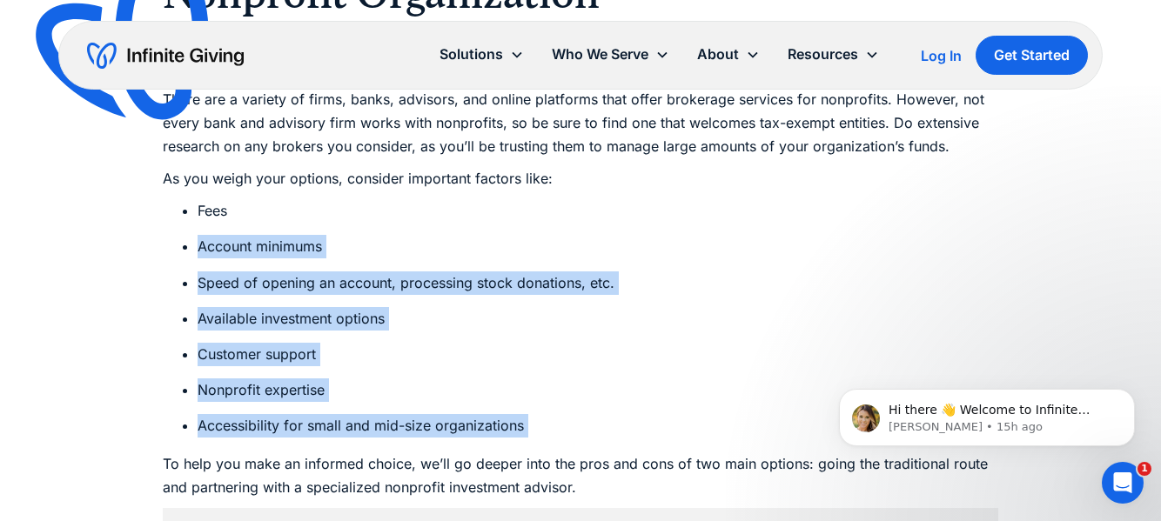
drag, startPoint x: 388, startPoint y: 208, endPoint x: 485, endPoint y: 429, distance: 241.2
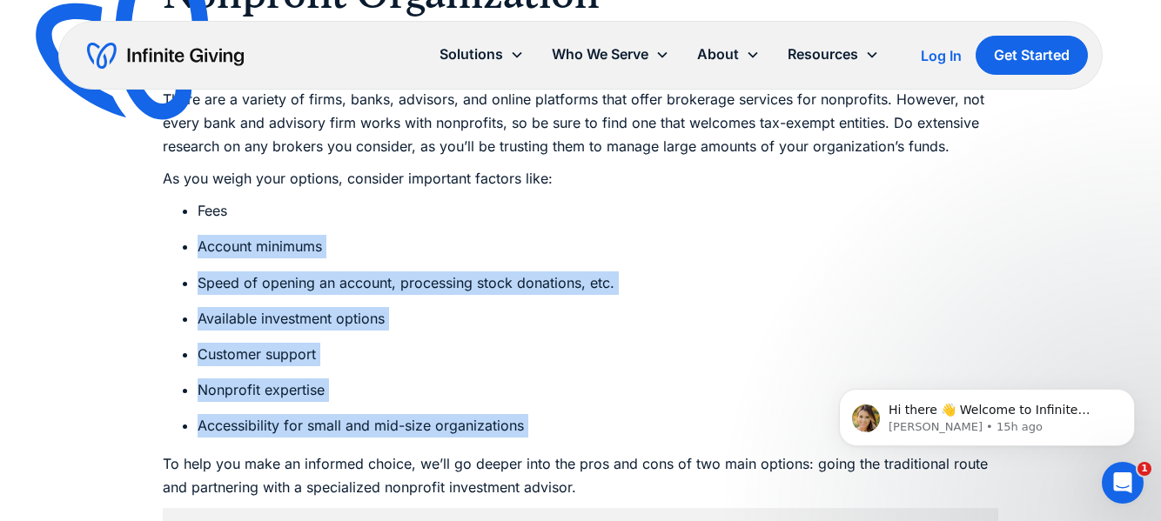
drag, startPoint x: 485, startPoint y: 430, endPoint x: 377, endPoint y: 223, distance: 233.5
click at [377, 223] on ul "Fees Account minimums Speed of opening an account, processing stock donations, …" at bounding box center [580, 318] width 835 height 238
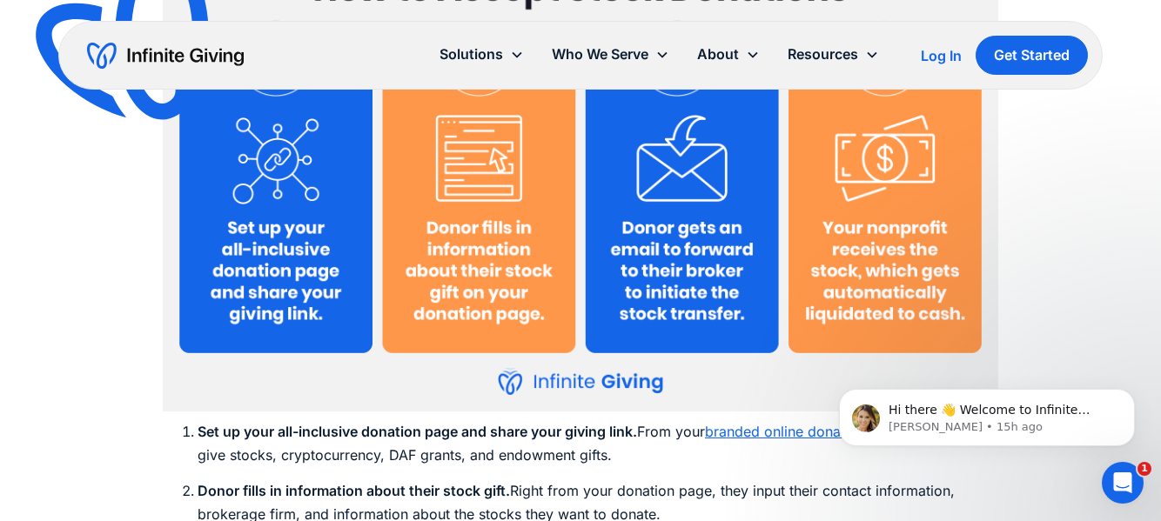
scroll to position [8067, 0]
